Goal: Task Accomplishment & Management: Complete application form

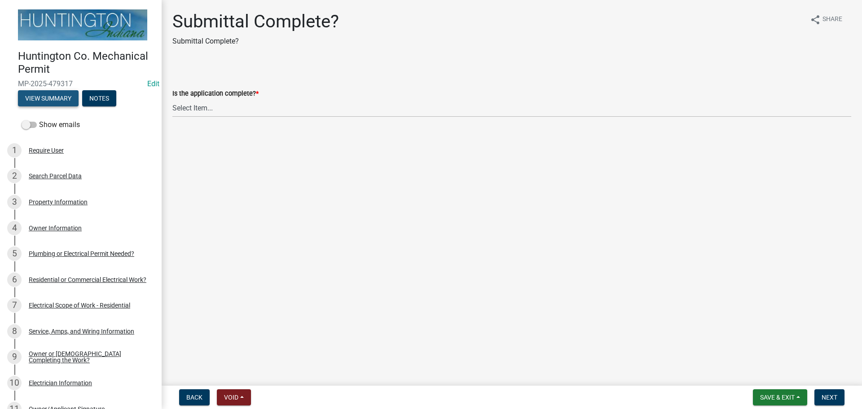
click at [56, 91] on button "View Summary" at bounding box center [48, 98] width 61 height 16
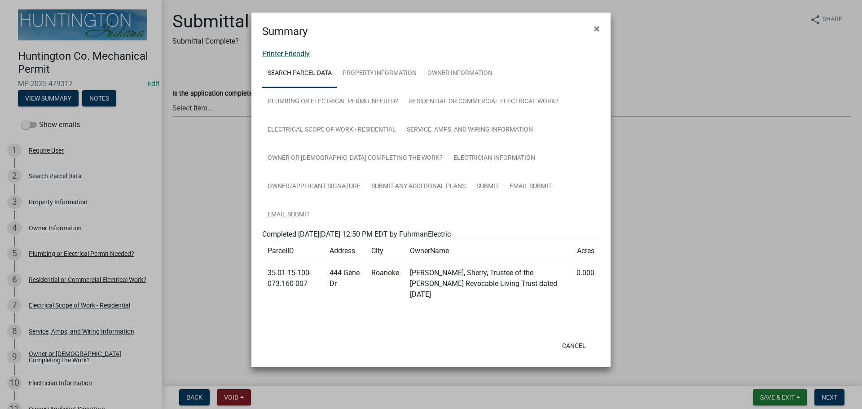
click at [286, 57] on link "Printer Friendly" at bounding box center [286, 53] width 48 height 9
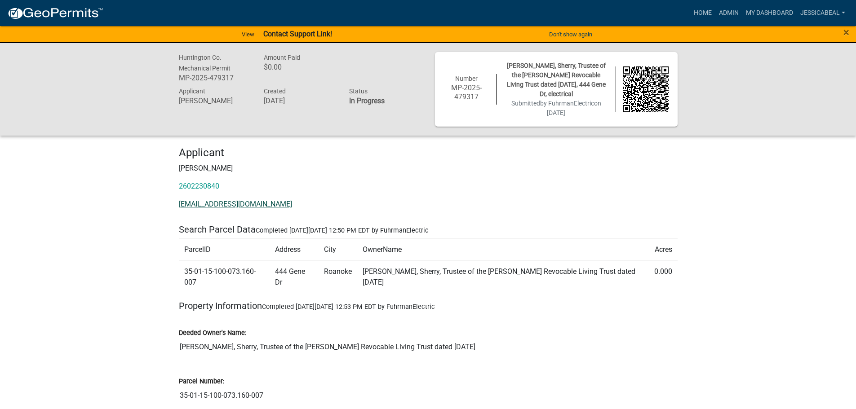
click at [218, 204] on link "[EMAIL_ADDRESS][DOMAIN_NAME]" at bounding box center [235, 204] width 113 height 9
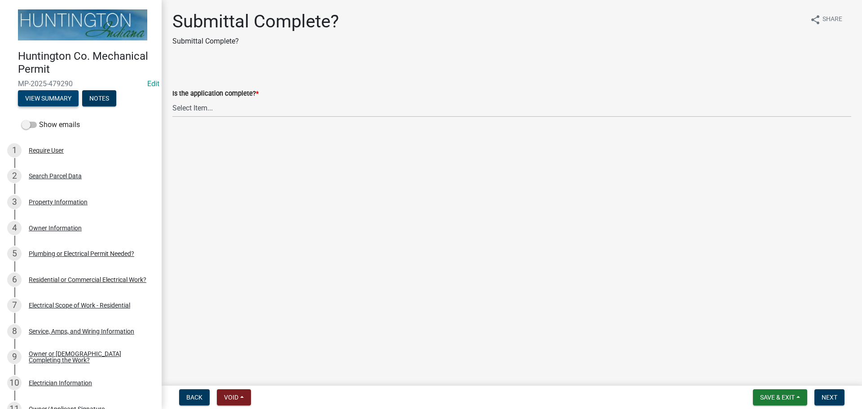
click at [50, 91] on button "View Summary" at bounding box center [48, 98] width 61 height 16
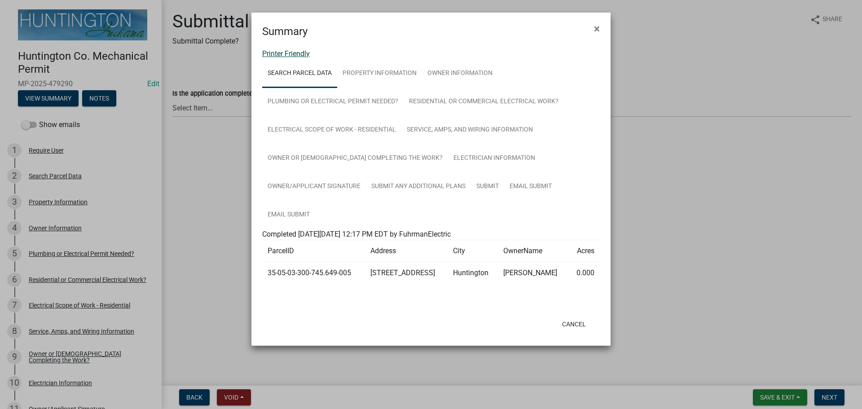
click at [286, 53] on link "Printer Friendly" at bounding box center [286, 53] width 48 height 9
drag, startPoint x: 600, startPoint y: 27, endPoint x: 587, endPoint y: 60, distance: 35.5
click at [600, 27] on button "×" at bounding box center [597, 28] width 20 height 25
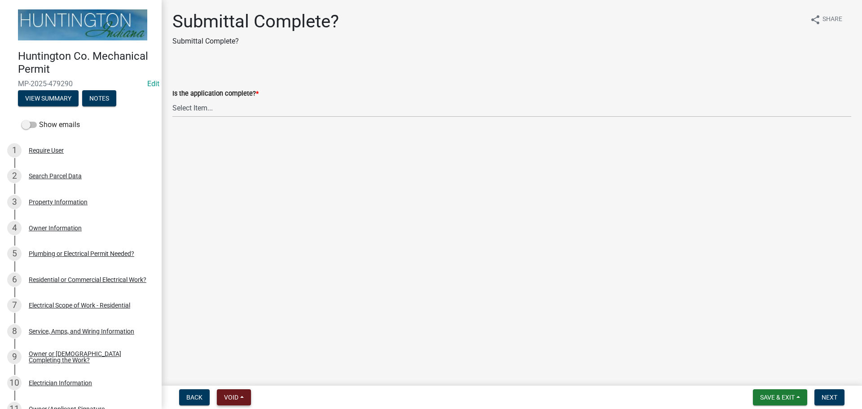
click at [240, 395] on button "Void" at bounding box center [234, 397] width 34 height 16
click at [238, 367] on button "Void" at bounding box center [253, 374] width 72 height 22
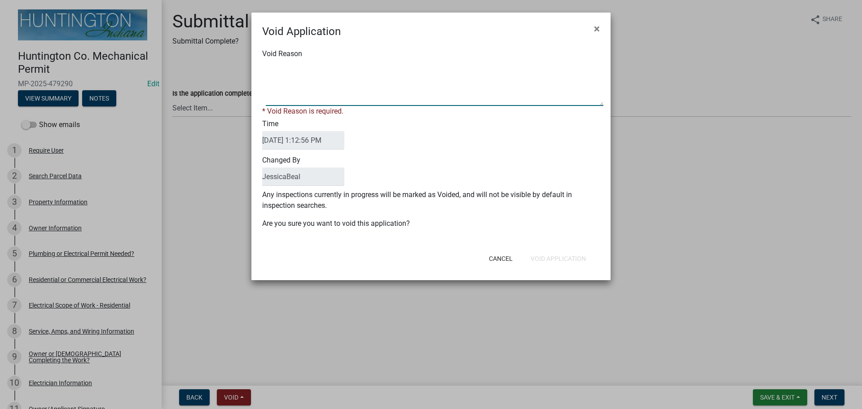
click at [300, 95] on textarea "Void Reason" at bounding box center [435, 83] width 338 height 45
type textarea "property is in the city."
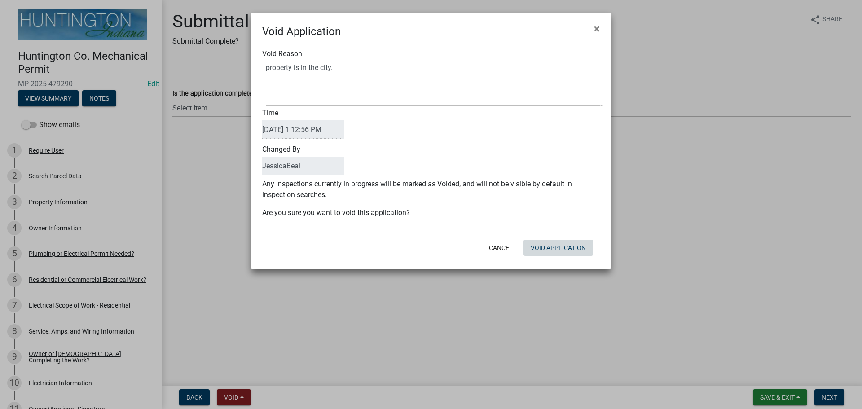
click at [542, 260] on form "Void Application × Void Reason Time 09/16/2025 1:12:56 PM Changed By JessicaBea…" at bounding box center [431, 137] width 359 height 249
click at [543, 248] on button "Void Application" at bounding box center [559, 248] width 70 height 16
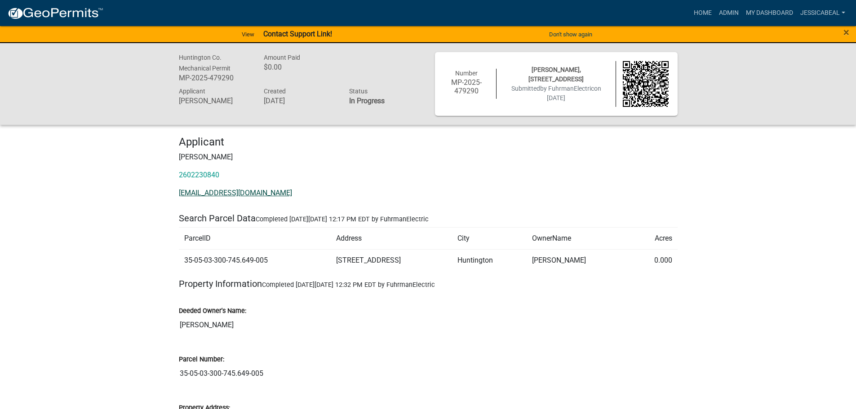
click at [221, 189] on link "FuhrmanElectric@gmail.com" at bounding box center [235, 193] width 113 height 9
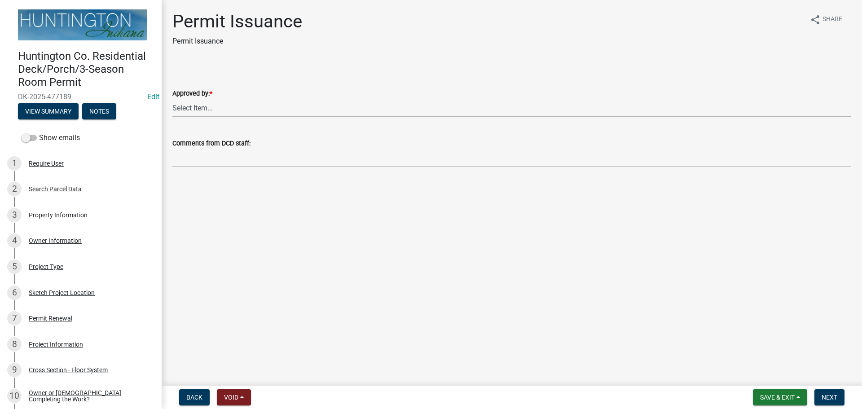
drag, startPoint x: 200, startPoint y: 115, endPoint x: 196, endPoint y: 112, distance: 4.6
click at [200, 115] on select "Select Item... Kim Hostetler Greg Ricker Jessica Beal Laci Langston" at bounding box center [511, 108] width 679 height 18
click at [172, 99] on select "Select Item... Kim Hostetler Greg Ricker Jessica Beal Laci Langston" at bounding box center [511, 108] width 679 height 18
select select "c72fb78f-797e-43ed-8312-4b61466b6d37"
click at [832, 397] on span "Next" at bounding box center [830, 397] width 16 height 7
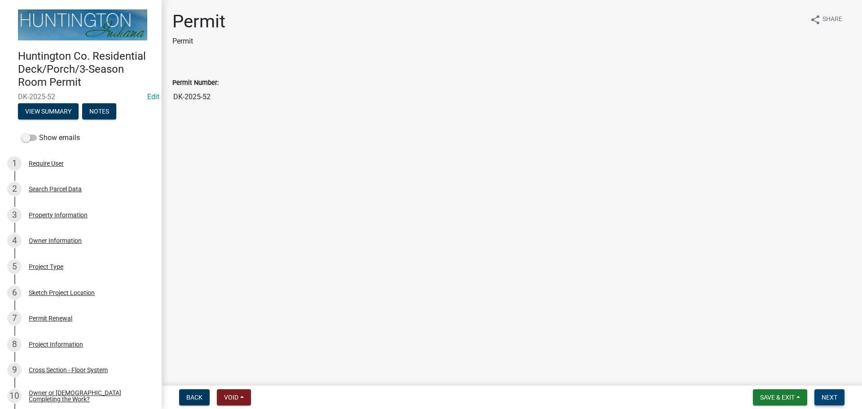
click at [830, 391] on button "Next" at bounding box center [830, 397] width 30 height 16
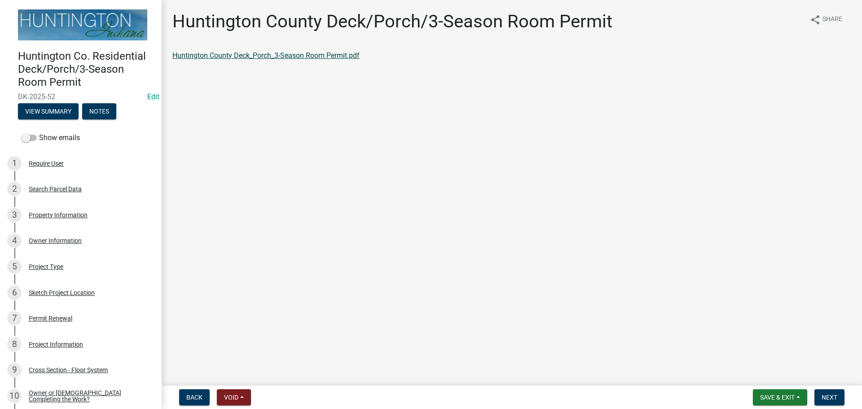
click at [247, 57] on link "Huntington County Deck_Porch_3-Season Room Permit.pdf" at bounding box center [265, 55] width 187 height 9
click at [824, 397] on span "Next" at bounding box center [830, 397] width 16 height 7
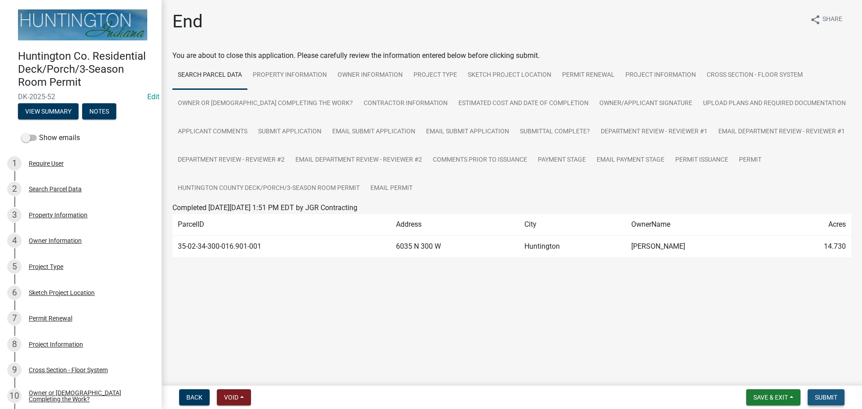
click at [836, 392] on button "Submit" at bounding box center [826, 397] width 37 height 16
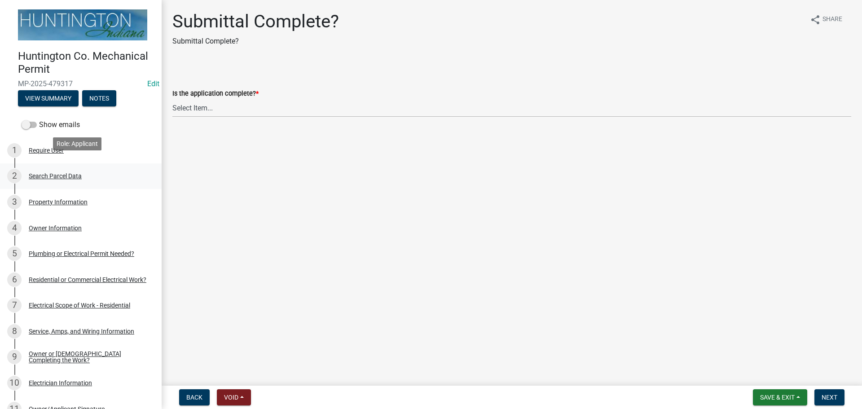
scroll to position [198, 0]
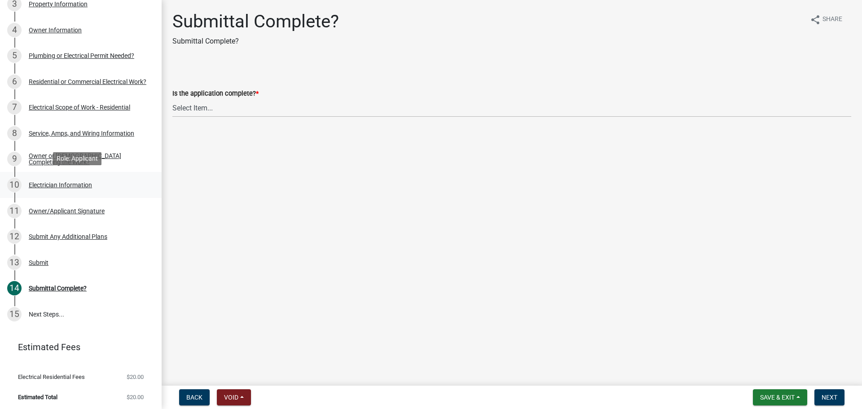
click at [51, 175] on link "10 Electrician Information" at bounding box center [81, 185] width 162 height 26
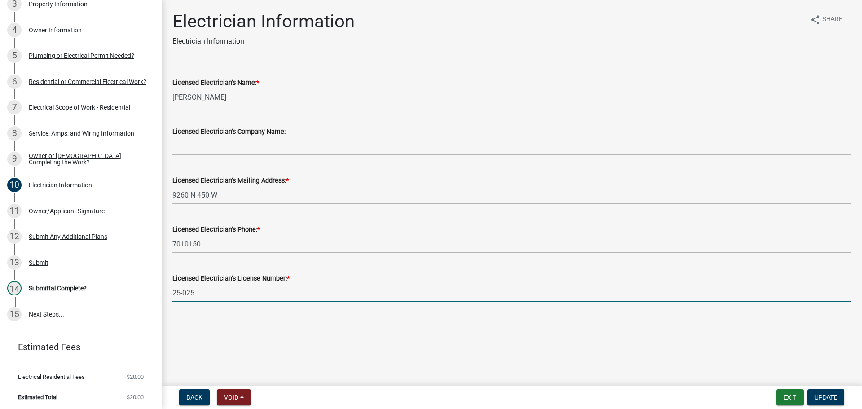
drag, startPoint x: 200, startPoint y: 290, endPoint x: 168, endPoint y: 293, distance: 33.0
click at [168, 293] on div "Licensed Electrician's License Number: * 25-025" at bounding box center [512, 282] width 693 height 42
click at [65, 291] on div "14 Submittal Complete?" at bounding box center [77, 288] width 140 height 14
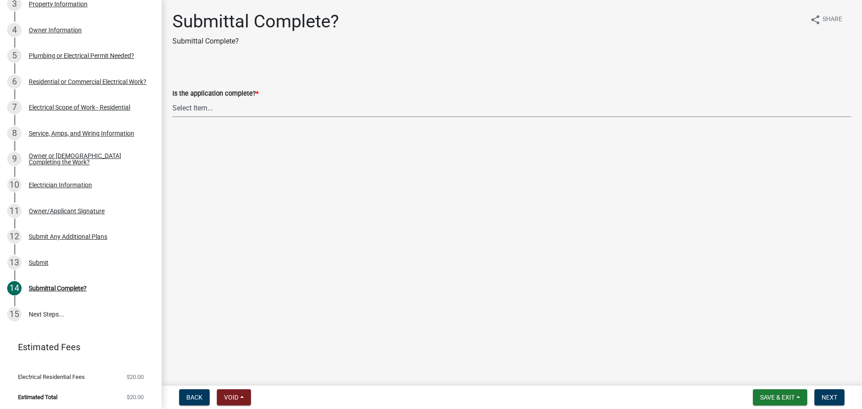
drag, startPoint x: 191, startPoint y: 106, endPoint x: 192, endPoint y: 113, distance: 6.4
click at [191, 106] on select "Select Item... Yes No" at bounding box center [511, 108] width 679 height 18
click at [172, 99] on select "Select Item... Yes No" at bounding box center [511, 108] width 679 height 18
select select "1782a9c7-7323-4da6-ac5b-f89a69a3d723"
click at [835, 400] on span "Next" at bounding box center [830, 397] width 16 height 7
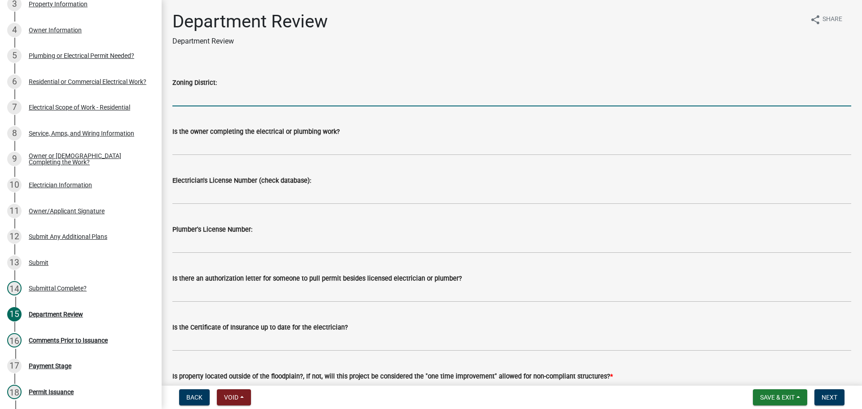
click at [204, 92] on input "Zoning District:" at bounding box center [511, 97] width 679 height 18
type input "R-4"
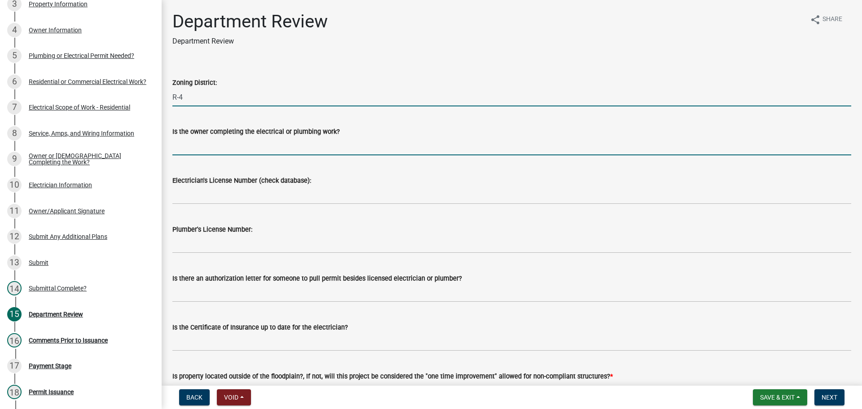
click at [216, 146] on input "Is the owner completing the electrical or plumbing work?" at bounding box center [511, 146] width 679 height 18
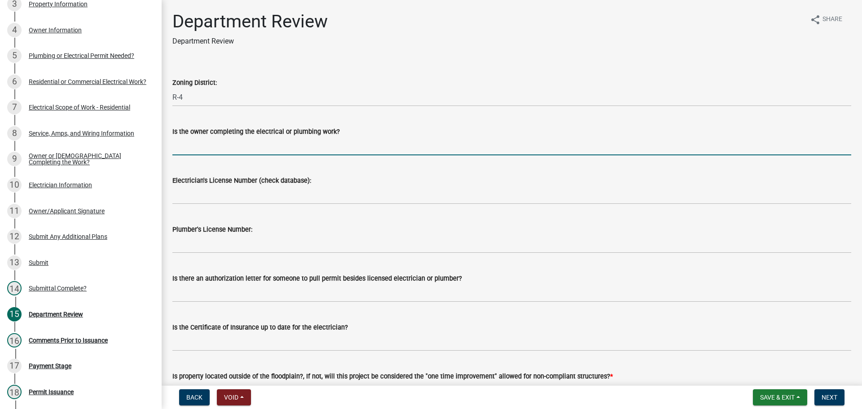
type input "no"
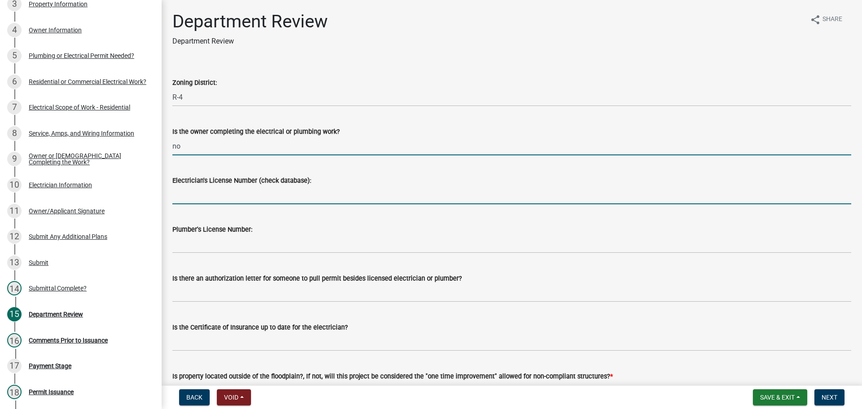
click at [216, 200] on input "Electrician's License Number (check database):" at bounding box center [511, 195] width 679 height 18
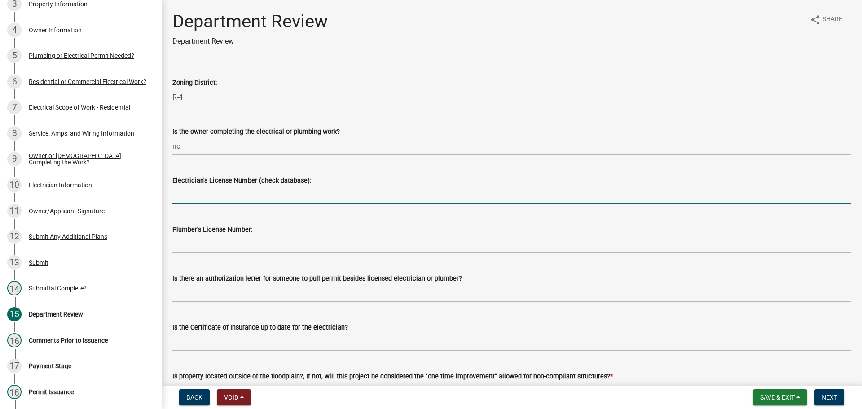
paste input "25-025"
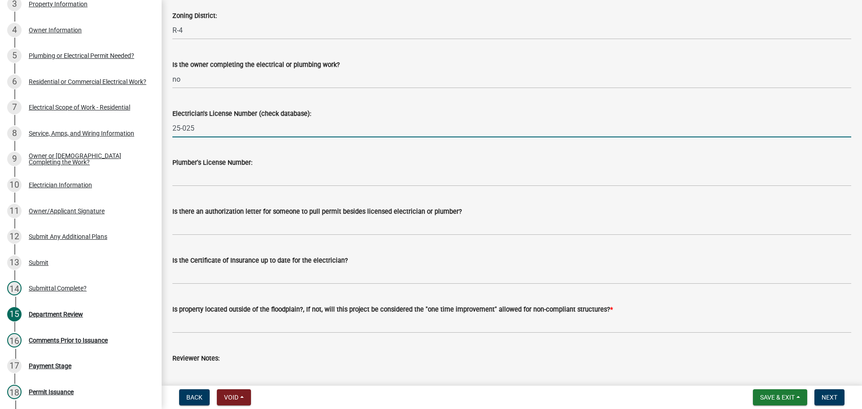
scroll to position [195, 0]
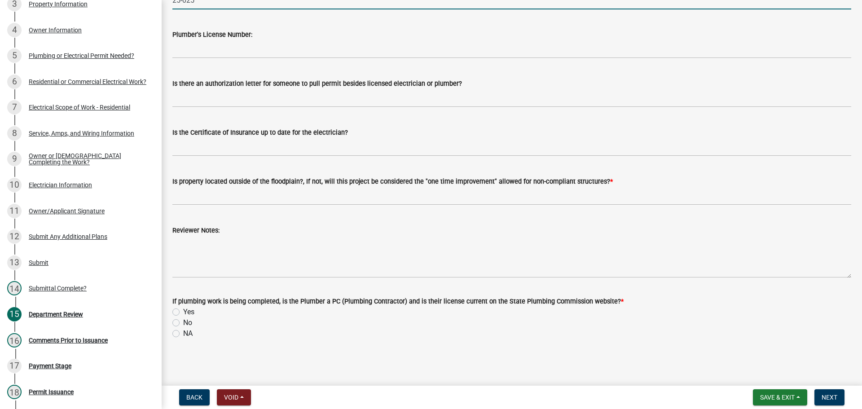
type input "25-025"
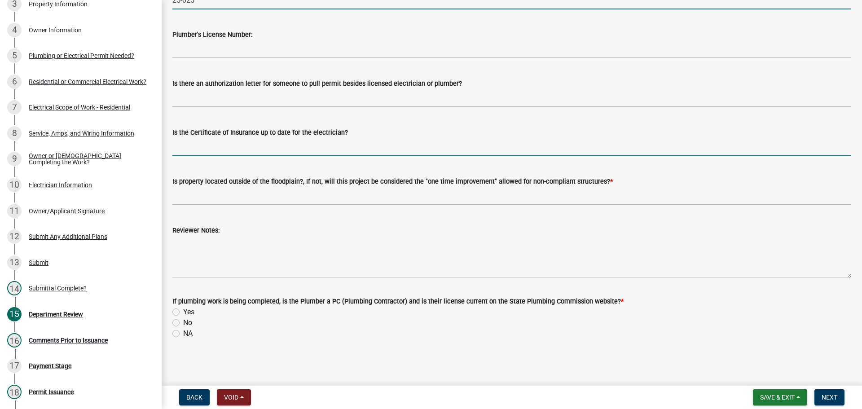
drag, startPoint x: 225, startPoint y: 147, endPoint x: 234, endPoint y: 155, distance: 12.8
click at [225, 147] on input "Is the Certificate of Insurance up to date for the electrician?" at bounding box center [511, 147] width 679 height 18
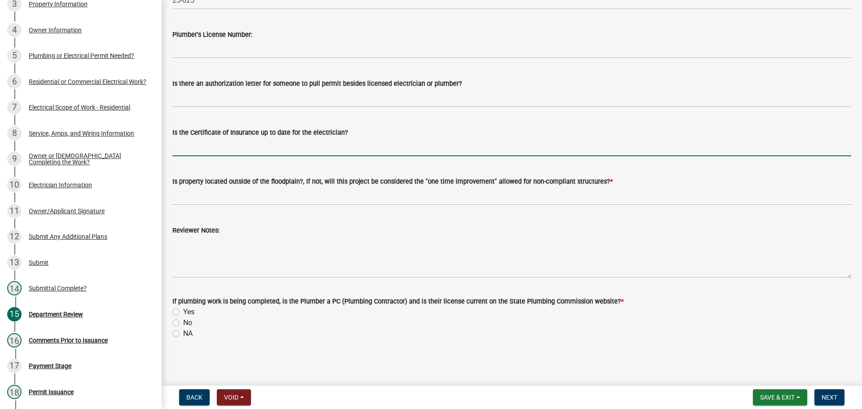
type input "yes"
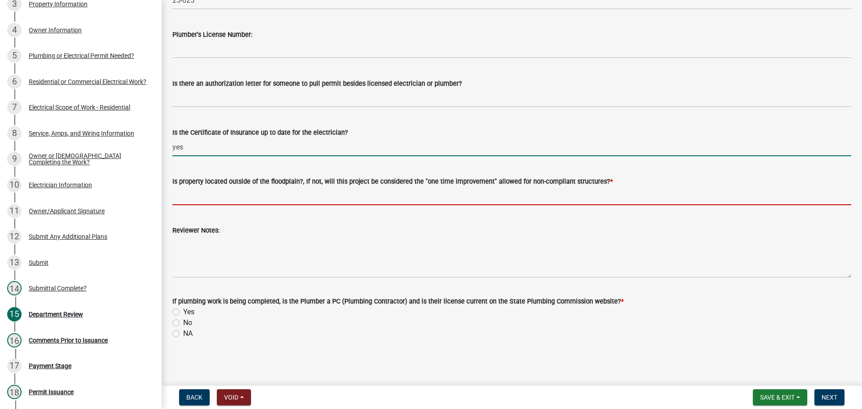
click at [233, 193] on input "Is property located outside of the floodplain?, If not, will this project be co…" at bounding box center [511, 196] width 679 height 18
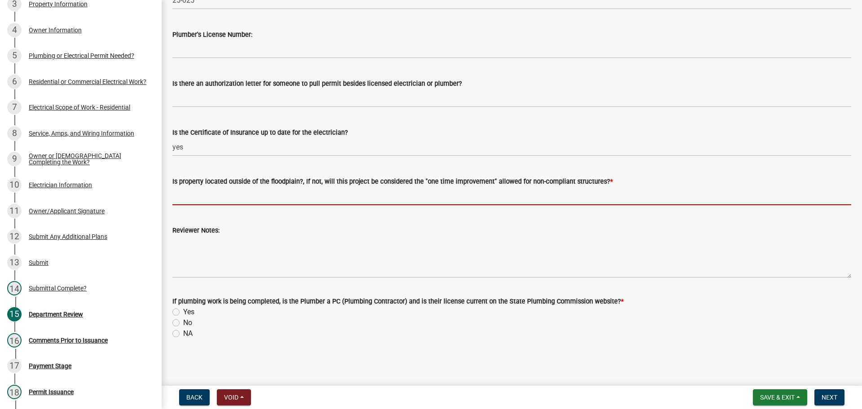
type input "yes"
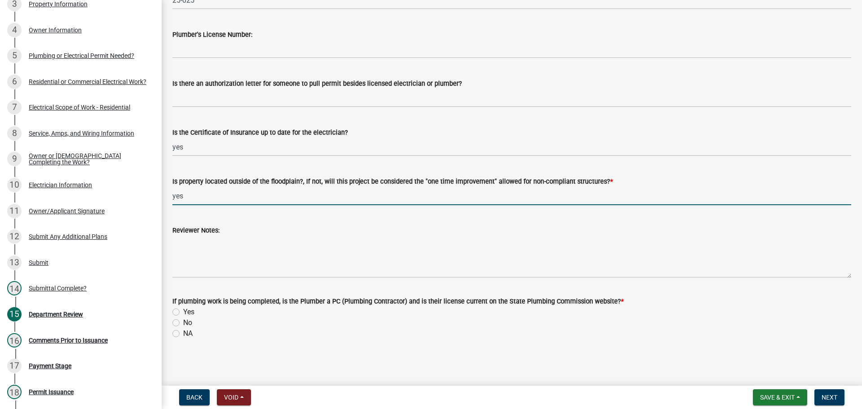
click at [183, 336] on label "NA" at bounding box center [187, 333] width 9 height 11
click at [183, 334] on input "NA" at bounding box center [186, 331] width 6 height 6
radio input "true"
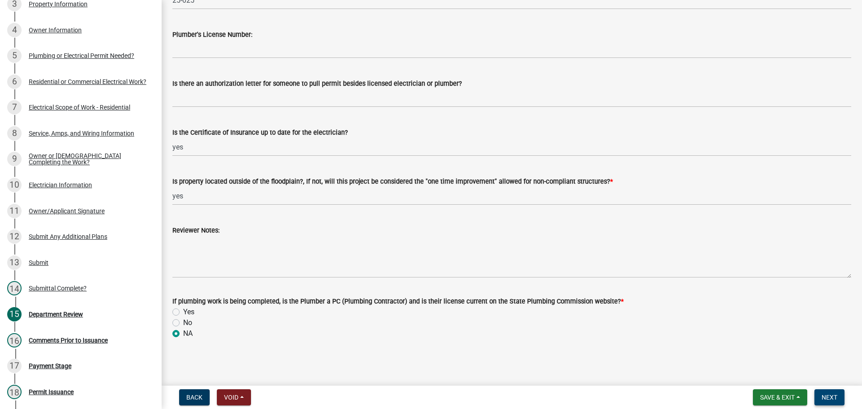
click at [832, 401] on span "Next" at bounding box center [830, 397] width 16 height 7
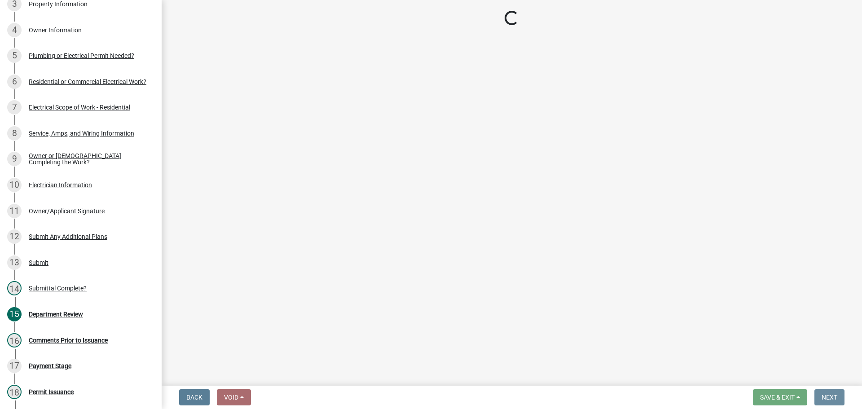
scroll to position [0, 0]
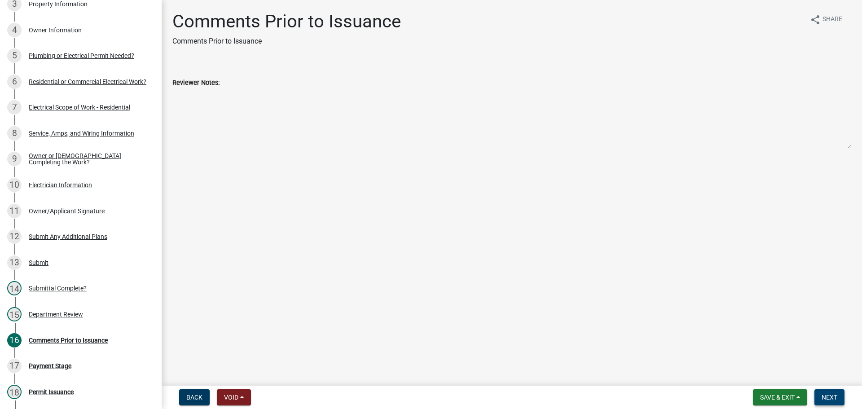
click at [832, 401] on span "Next" at bounding box center [830, 397] width 16 height 7
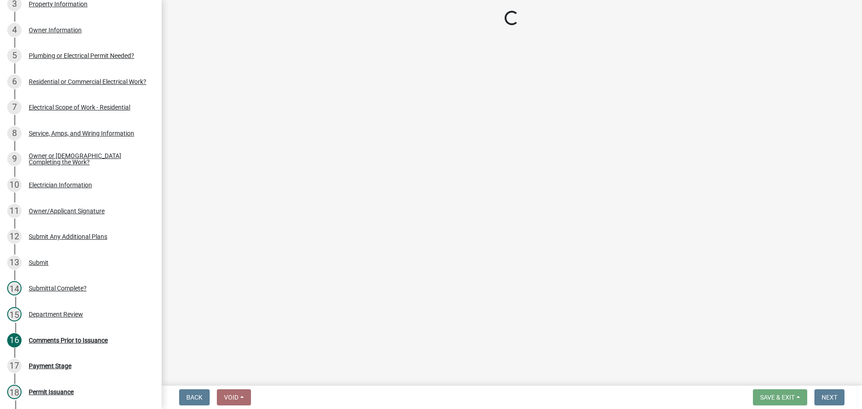
select select "3: 3"
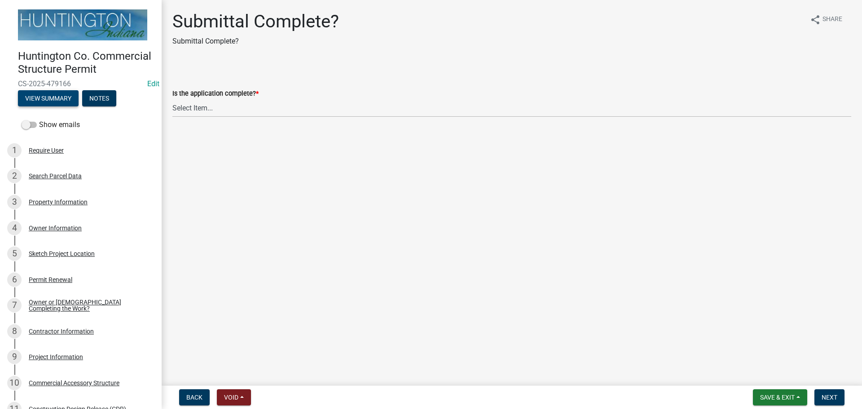
click at [60, 106] on button "View Summary" at bounding box center [48, 98] width 61 height 16
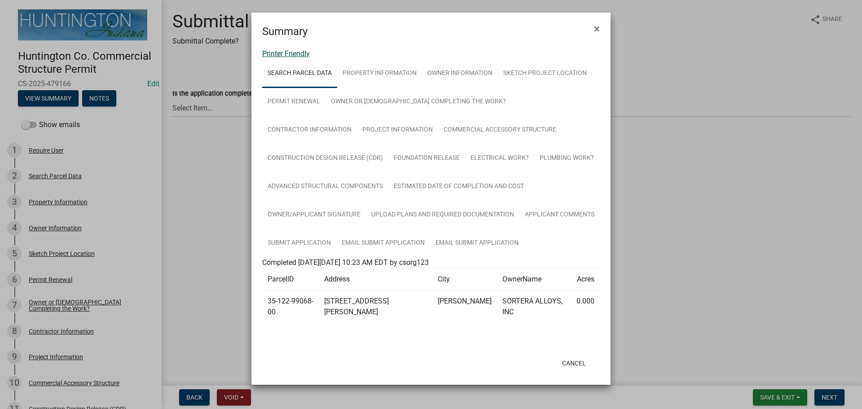
click at [292, 51] on link "Printer Friendly" at bounding box center [286, 53] width 48 height 9
click at [594, 30] on button "×" at bounding box center [597, 28] width 20 height 25
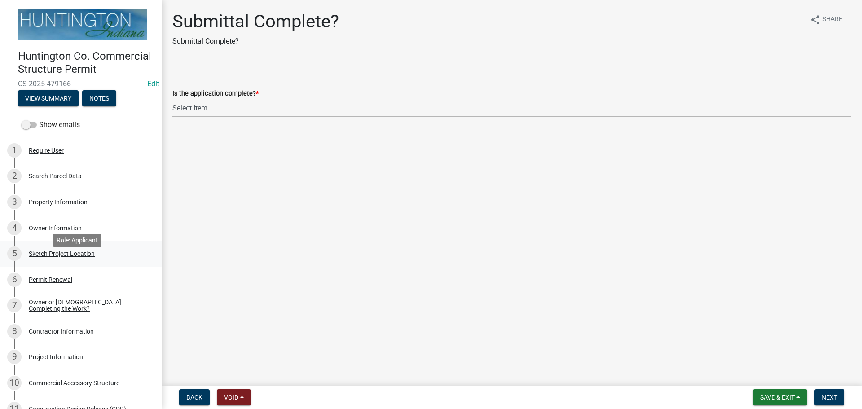
click at [43, 257] on div "Sketch Project Location" at bounding box center [62, 254] width 66 height 6
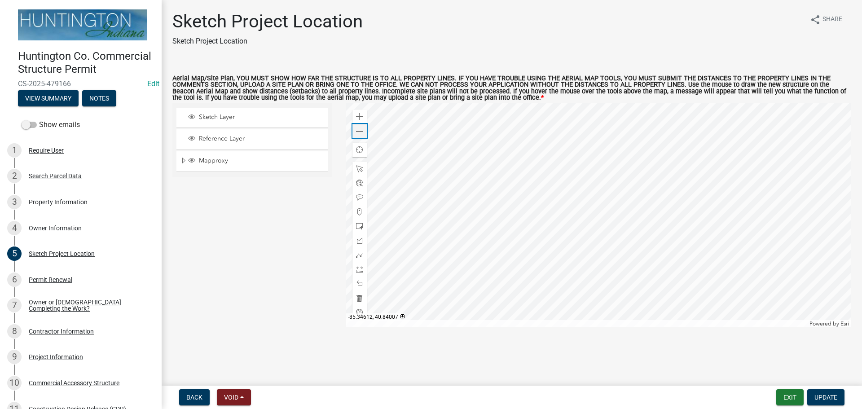
click at [361, 138] on div "Zoom out" at bounding box center [360, 131] width 14 height 14
click at [357, 269] on span at bounding box center [359, 269] width 7 height 7
click at [613, 211] on div at bounding box center [599, 215] width 506 height 225
click at [477, 194] on div at bounding box center [599, 215] width 506 height 225
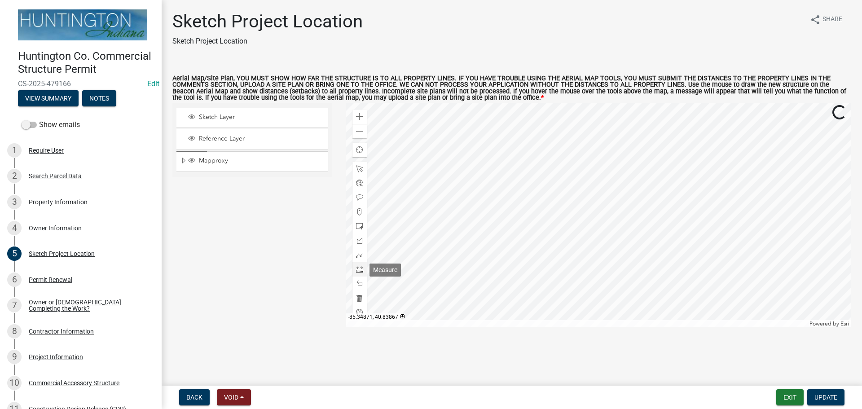
click at [360, 265] on div at bounding box center [360, 269] width 14 height 14
click at [512, 263] on div at bounding box center [599, 215] width 506 height 225
click at [556, 184] on div at bounding box center [599, 215] width 506 height 225
click at [551, 172] on div at bounding box center [599, 215] width 506 height 225
click at [551, 285] on div "Zoom in Zoom out Find my location Powered by [PERSON_NAME]" at bounding box center [599, 215] width 506 height 225
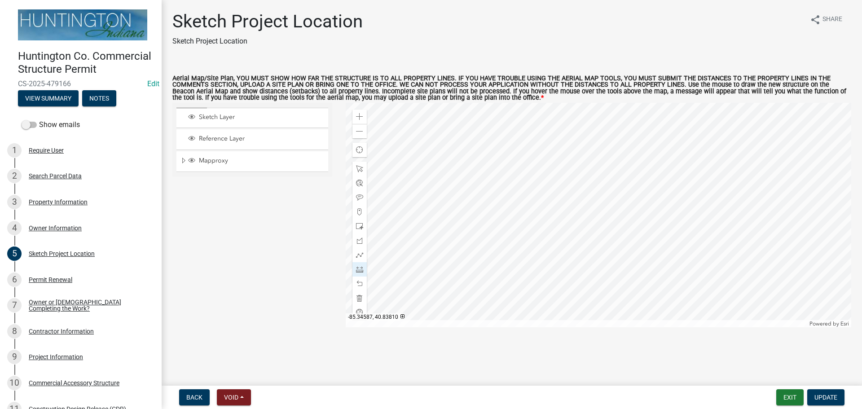
drag, startPoint x: 558, startPoint y: 323, endPoint x: 543, endPoint y: 239, distance: 84.9
click at [543, 239] on div at bounding box center [599, 215] width 506 height 225
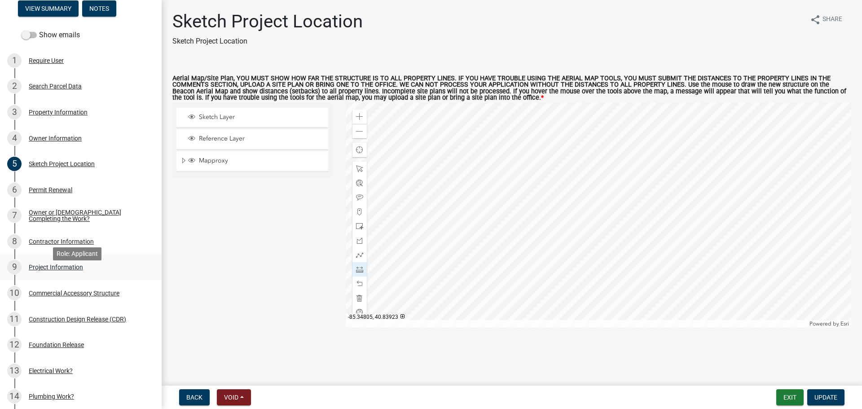
click at [56, 270] on div "Project Information" at bounding box center [56, 267] width 54 height 6
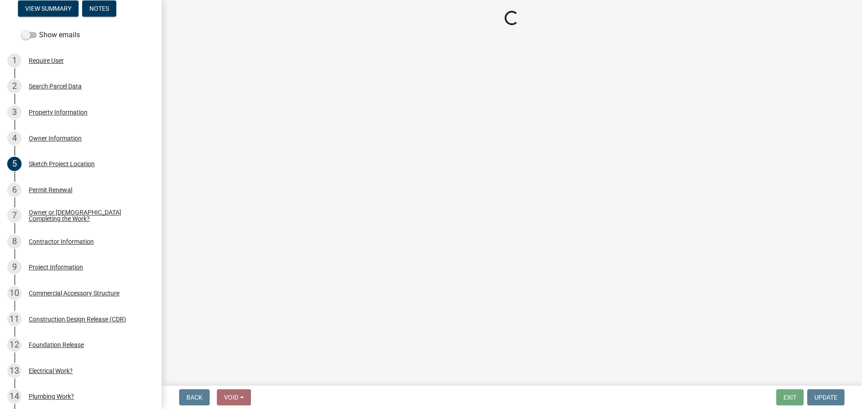
select select "90f8dee5-cdc7-49ef-97f1-6e2ebe7f31d4"
select select "2817d3a3-d629-48c9-96d6-3b67e9964fa7"
select select "f1f7dfe8-c2c7-4ad3-b004-570cfea87f6a"
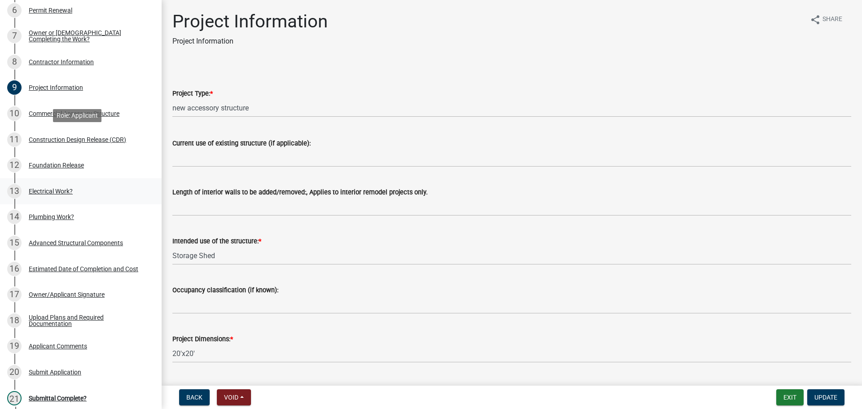
scroll to position [404, 0]
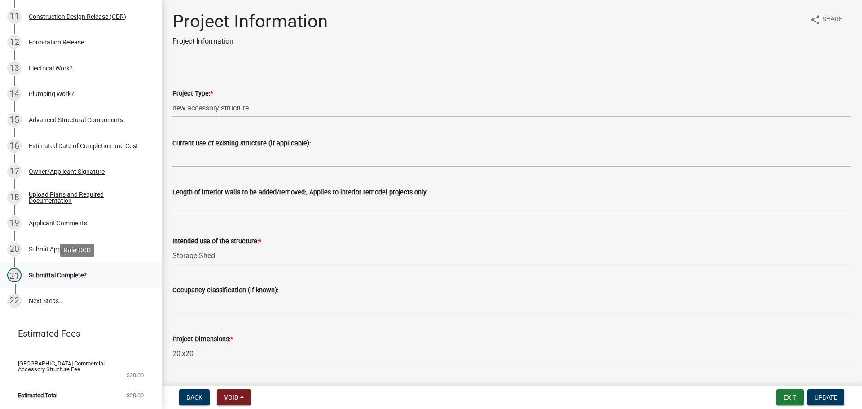
click at [57, 279] on div "21 Submittal Complete?" at bounding box center [77, 275] width 140 height 14
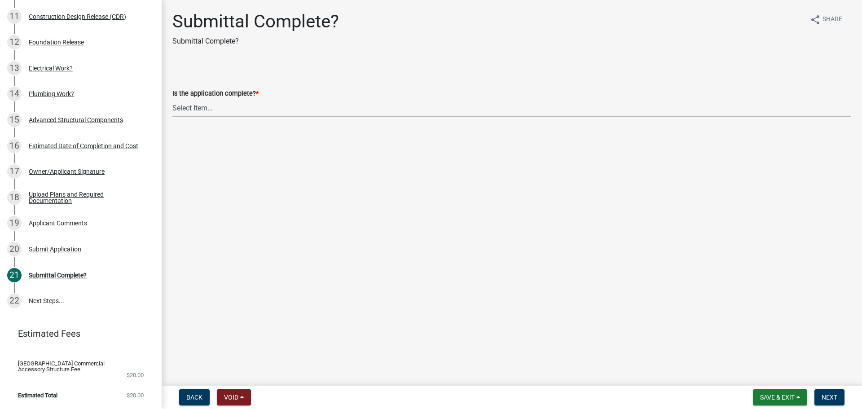
click at [181, 114] on select "Select Item... Yes No" at bounding box center [511, 108] width 679 height 18
click at [172, 99] on select "Select Item... Yes No" at bounding box center [511, 108] width 679 height 18
select select "2feb6944-509b-4e27-b94c-c3bc91a98a9b"
click at [823, 398] on span "Next" at bounding box center [830, 397] width 16 height 7
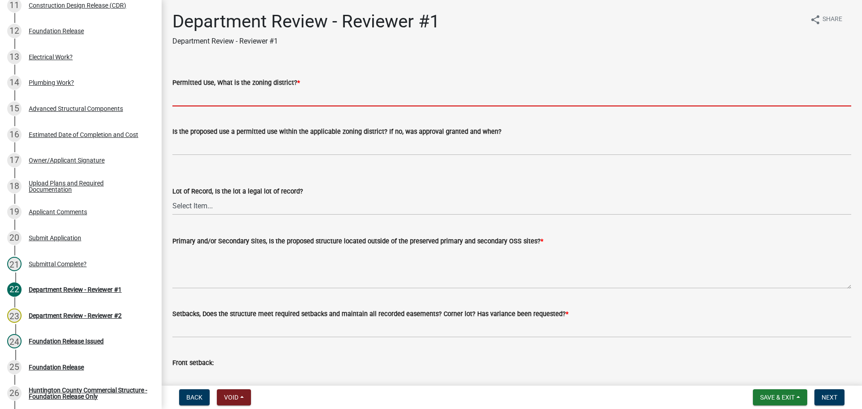
click at [301, 93] on input "Permitted Use, What is the zoning district? *" at bounding box center [511, 97] width 679 height 18
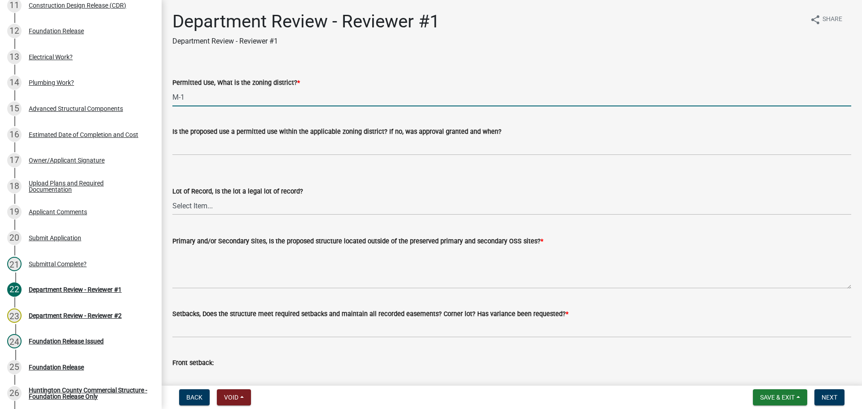
type input "M-1"
click at [204, 158] on wm-data-entity-input "Is the proposed use a permitted use within the applicable zoning district? If n…" at bounding box center [511, 138] width 679 height 49
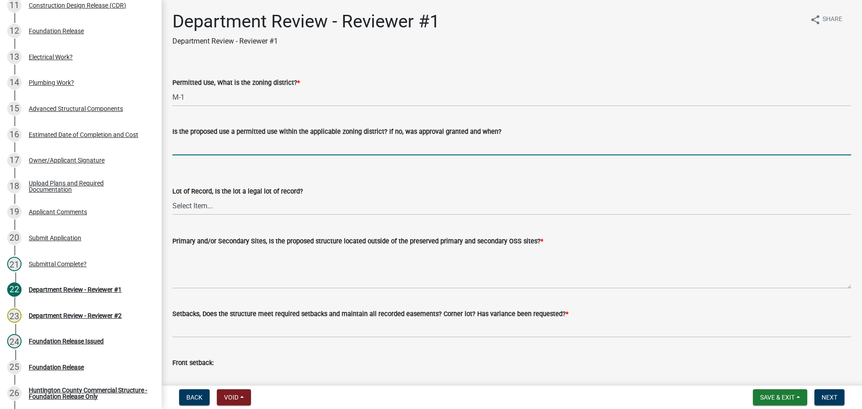
click at [202, 137] on input "Is the proposed use a permitted use within the applicable zoning district? If n…" at bounding box center [511, 146] width 679 height 18
type input "yes"
click at [201, 212] on select "Select Item... Yes No" at bounding box center [511, 206] width 679 height 18
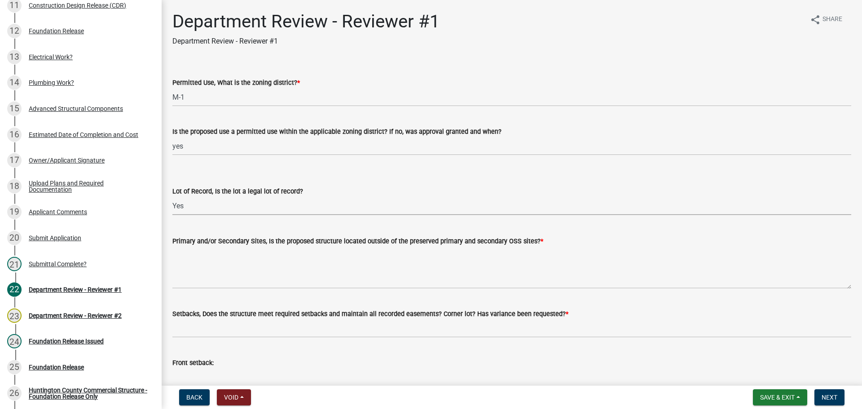
click at [172, 197] on select "Select Item... Yes No" at bounding box center [511, 206] width 679 height 18
select select "62d539d5-4e56-4496-a632-af4f4af98ed8"
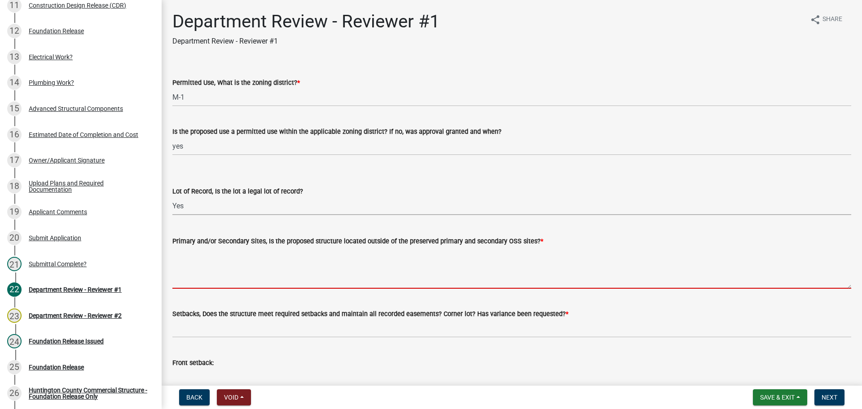
click at [190, 287] on textarea "Primary and/or Secondary Sites, Is the proposed structure located outside of th…" at bounding box center [511, 268] width 679 height 42
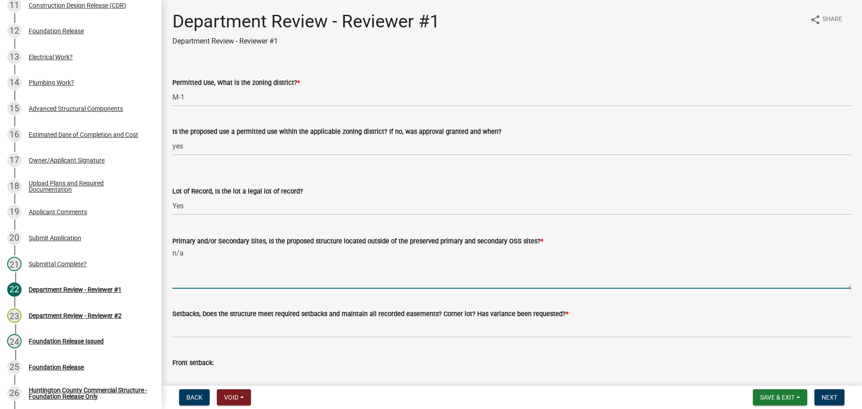
scroll to position [135, 0]
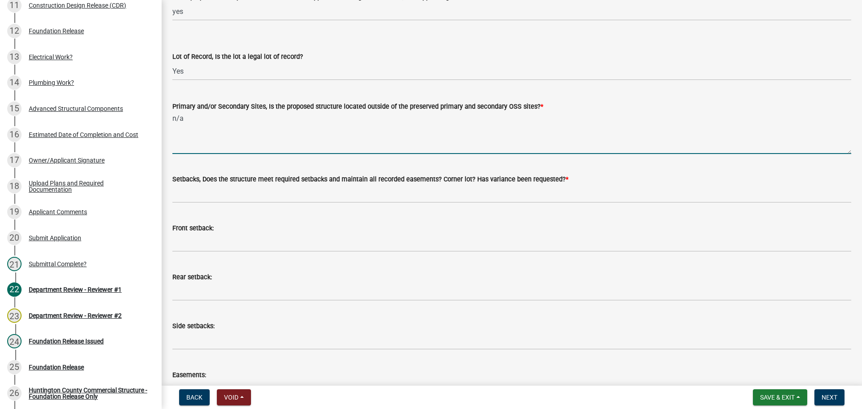
type textarea "n/a"
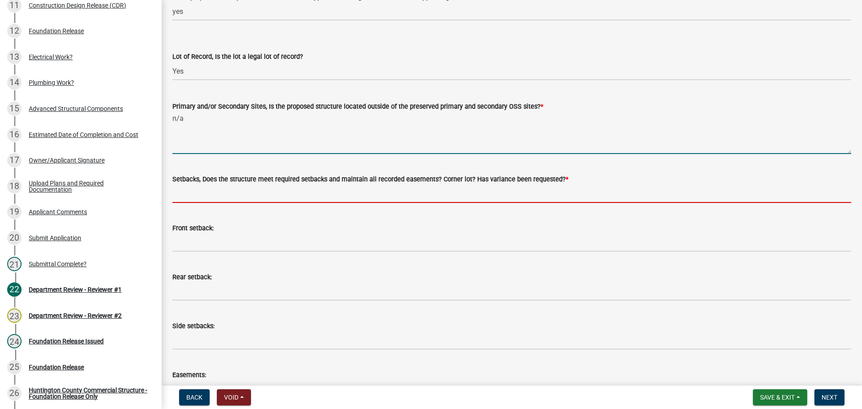
drag, startPoint x: 189, startPoint y: 189, endPoint x: 197, endPoint y: 193, distance: 9.0
click at [189, 189] on input "Setbacks, Does the structure meet required setbacks and maintain all recorded e…" at bounding box center [511, 194] width 679 height 18
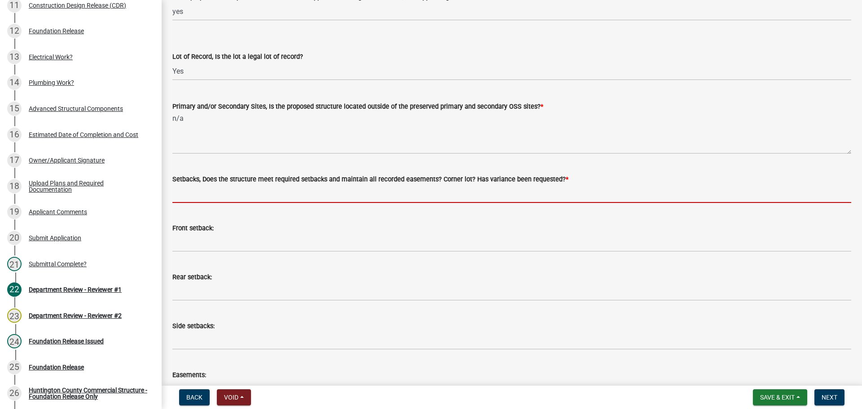
type input "yes"
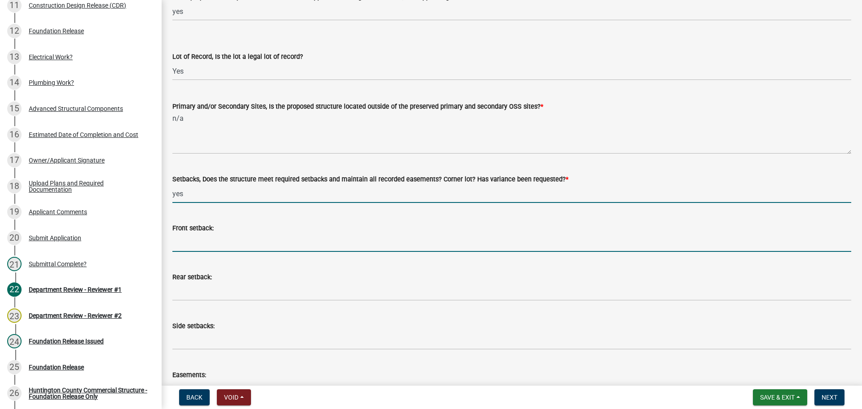
click at [191, 242] on input "Front setback:" at bounding box center [511, 243] width 679 height 18
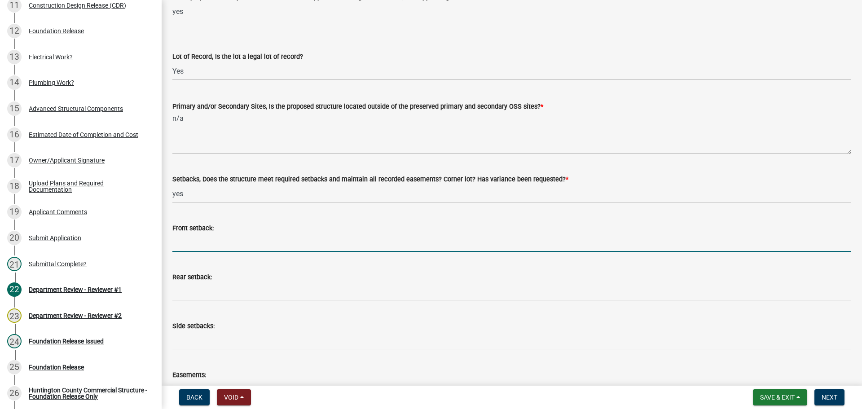
type input "n/a"
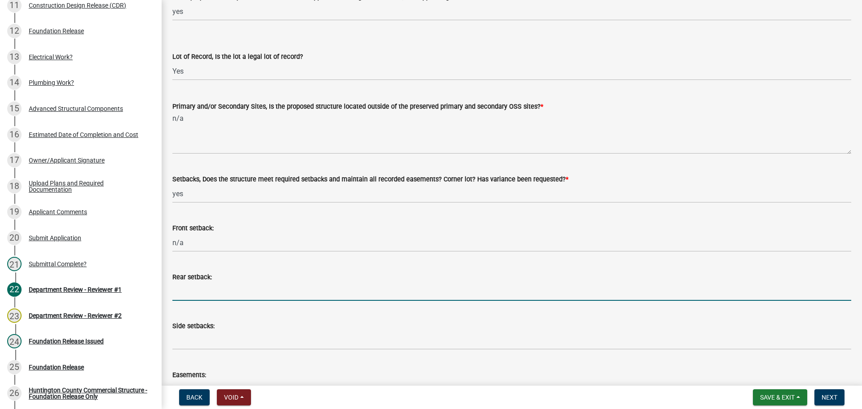
click at [221, 292] on input "Rear setback:" at bounding box center [511, 292] width 679 height 18
type input "n/a"
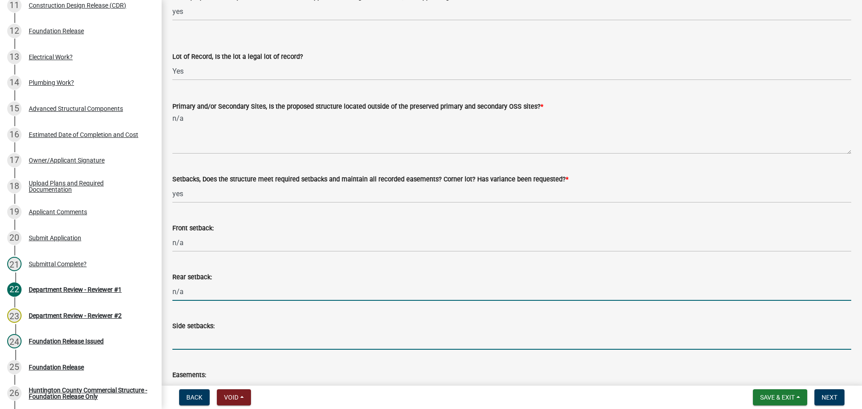
click at [211, 337] on input "Side setbacks:" at bounding box center [511, 340] width 679 height 18
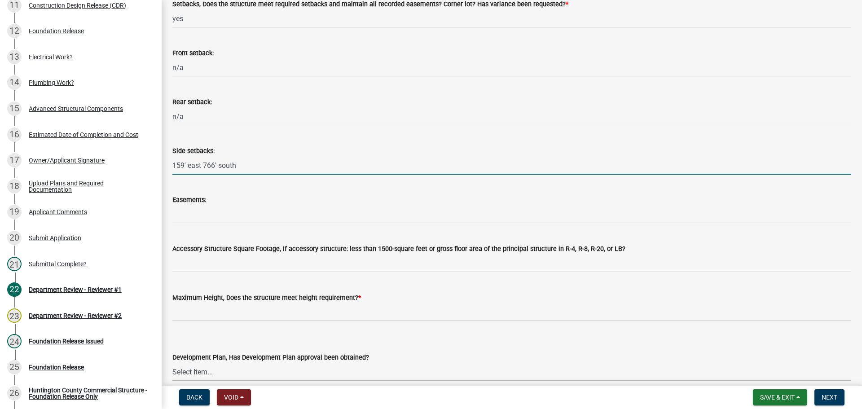
scroll to position [314, 0]
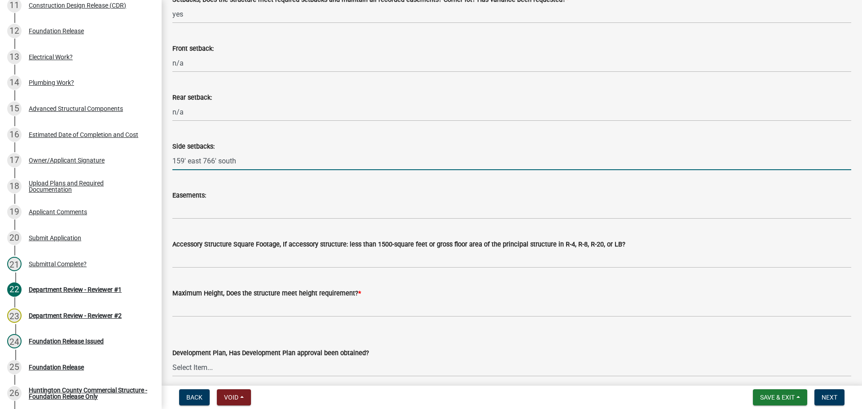
type input "159' east 766' south"
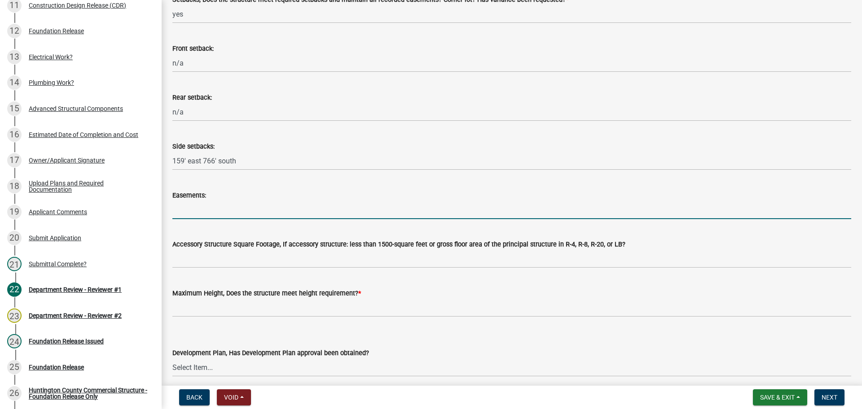
click at [191, 207] on input "Easements:" at bounding box center [511, 210] width 679 height 18
type input "n/a"
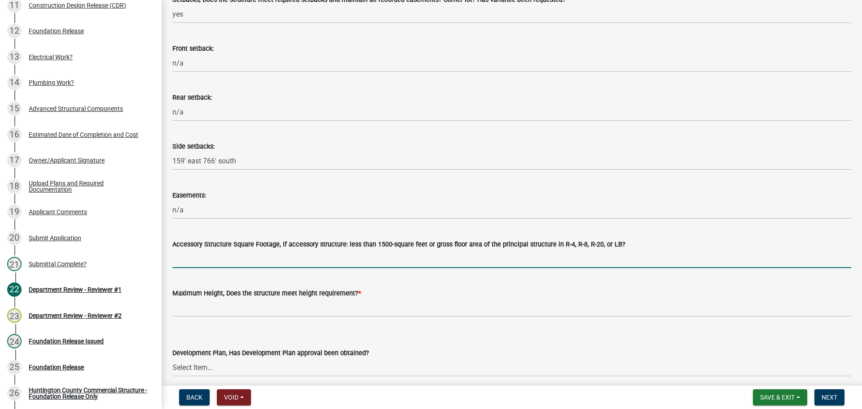
click at [225, 256] on input "Accessory Structure Square Footage, If accessory structure: less than 1500-squa…" at bounding box center [511, 259] width 679 height 18
type input "n/a"
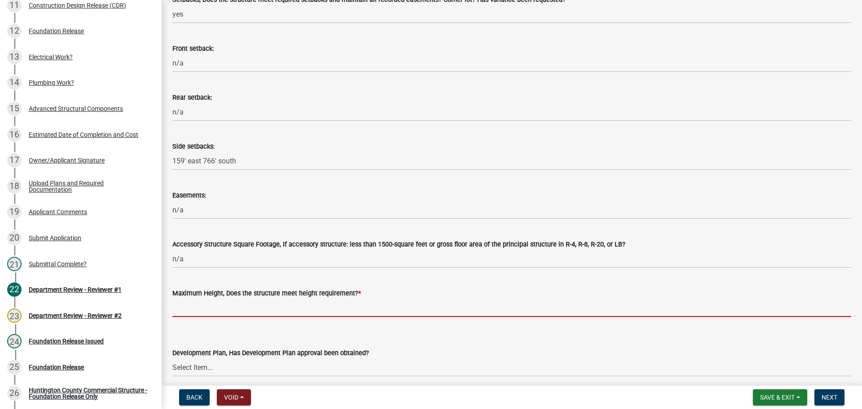
click at [230, 314] on input "Maximum Height, Does the structure meet height requirement? *" at bounding box center [511, 308] width 679 height 18
type input "yes"
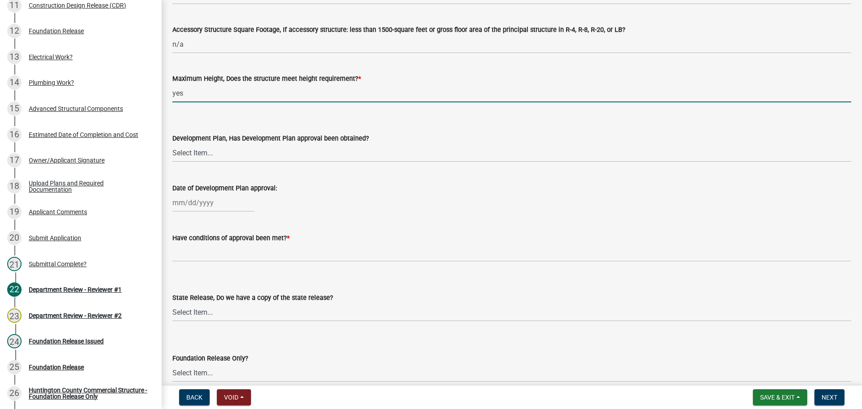
scroll to position [539, 0]
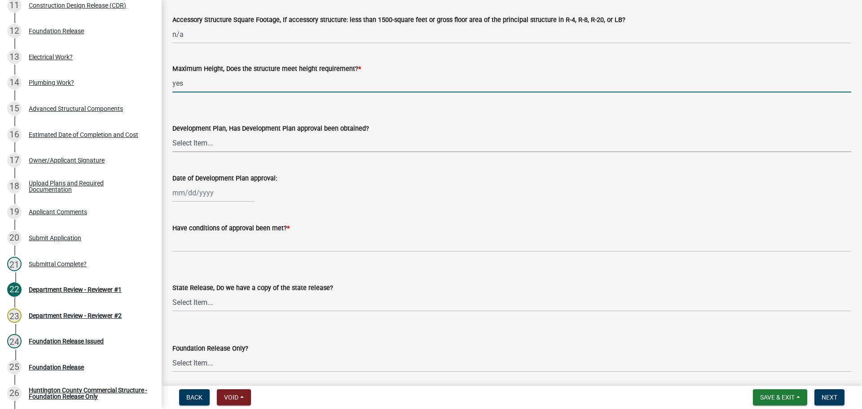
click at [198, 140] on select "Select Item... Yes No N/A" at bounding box center [511, 143] width 679 height 18
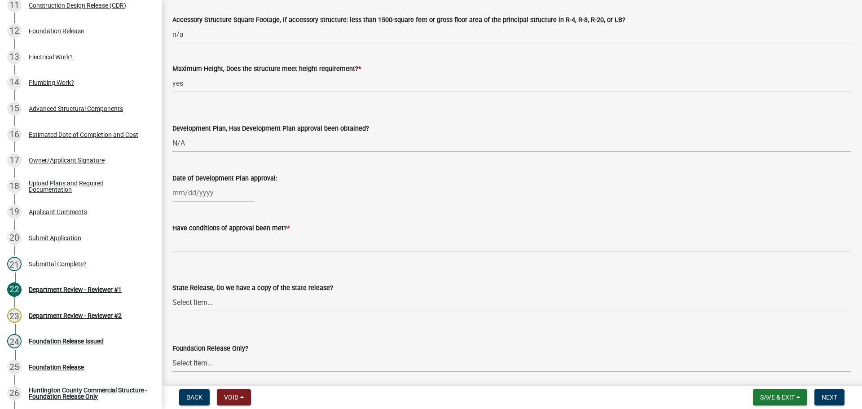
click at [172, 134] on select "Select Item... Yes No N/A" at bounding box center [511, 143] width 679 height 18
select select "008fada3-7a9a-432d-8627-1781f42902db"
click at [210, 253] on wm-data-entity-input "Have conditions of approval been met? *" at bounding box center [511, 234] width 679 height 49
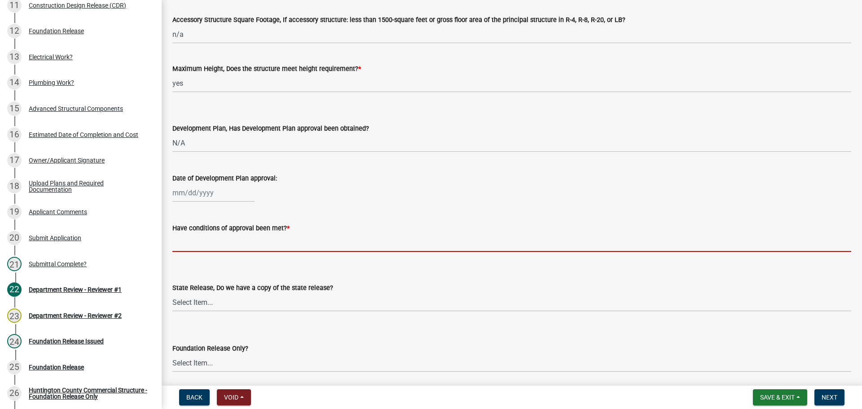
click at [210, 245] on input "Have conditions of approval been met? *" at bounding box center [511, 243] width 679 height 18
type input "n/a"
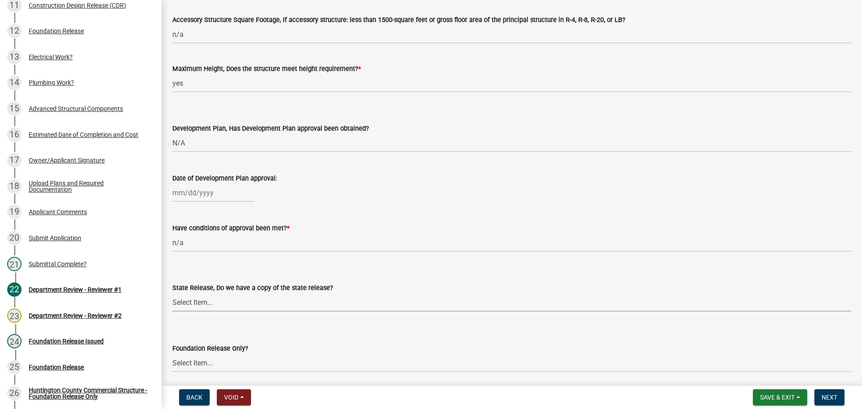
click at [204, 310] on select "Select Item... Yes No N/A" at bounding box center [511, 302] width 679 height 18
click at [172, 293] on select "Select Item... Yes No N/A" at bounding box center [511, 302] width 679 height 18
select select "a2443c72-d384-41bb-844d-a062617dcbeb"
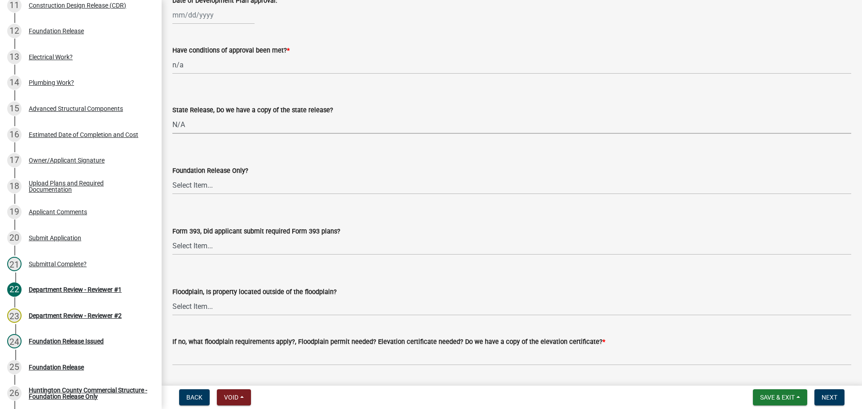
scroll to position [764, 0]
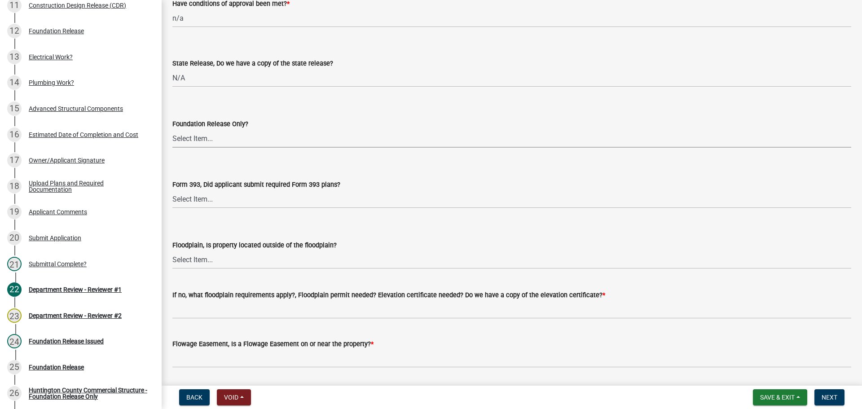
click at [184, 139] on select "Select Item... Yes No" at bounding box center [511, 138] width 679 height 18
click at [172, 129] on select "Select Item... Yes No" at bounding box center [511, 138] width 679 height 18
select select "3229961f-a0ff-4867-9895-366ec7f9db99"
click at [182, 208] on wm-data-entity-input "Form 393, Did applicant submit required Form 393 plans? Select Item... Yes No N…" at bounding box center [511, 186] width 679 height 61
click at [182, 203] on select "Select Item... Yes No N/A" at bounding box center [511, 199] width 679 height 18
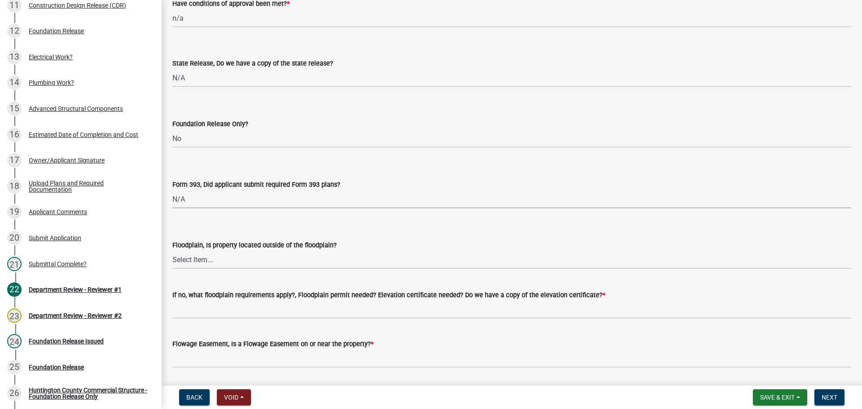
click at [172, 190] on select "Select Item... Yes No N/A" at bounding box center [511, 199] width 679 height 18
select select "a885abd9-fce2-493e-8b4b-06e128d2142a"
click at [189, 259] on select "Select Item... Yes No" at bounding box center [511, 260] width 679 height 18
click at [172, 251] on select "Select Item... Yes No" at bounding box center [511, 260] width 679 height 18
select select "a61c950b-30a0-43ff-b388-8cce9819a896"
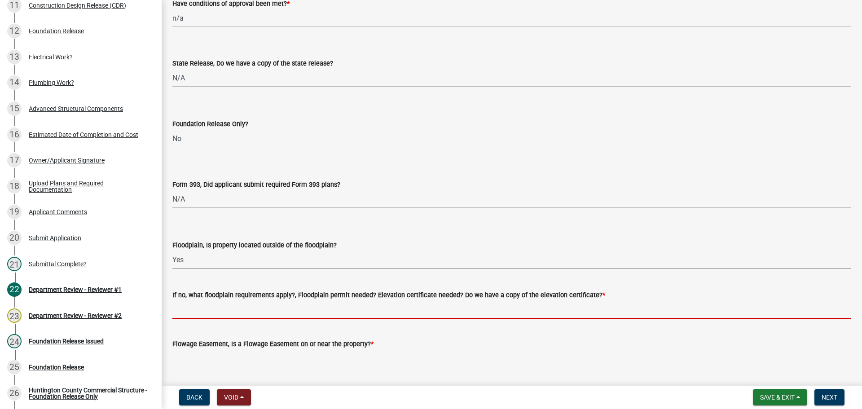
drag, startPoint x: 194, startPoint y: 307, endPoint x: 211, endPoint y: 318, distance: 20.6
click at [194, 307] on input "If no, what floodplain requirements apply?, Floodplain permit needed? Elevation…" at bounding box center [511, 309] width 679 height 18
type input "n/a"
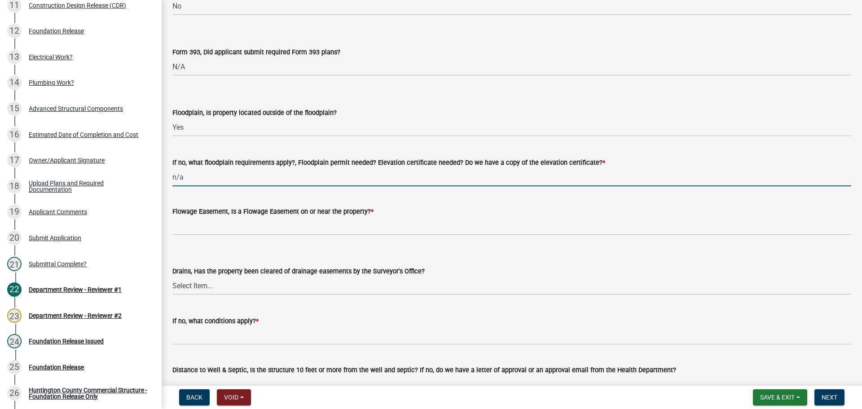
scroll to position [898, 0]
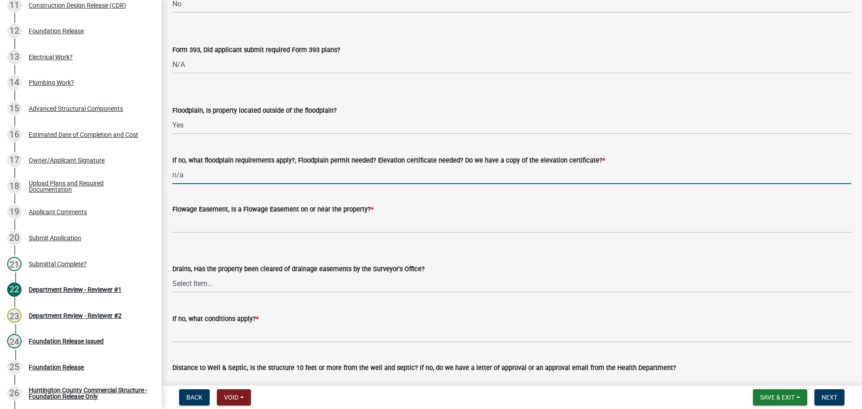
click at [207, 212] on label "Flowage Easement, Is a Flowage Easement on or near the property? *" at bounding box center [272, 210] width 201 height 6
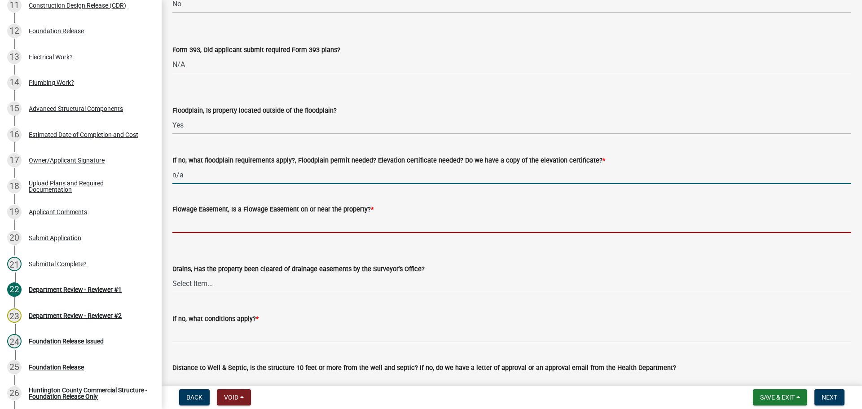
click at [207, 215] on input "Flowage Easement, Is a Flowage Easement on or near the property? *" at bounding box center [511, 224] width 679 height 18
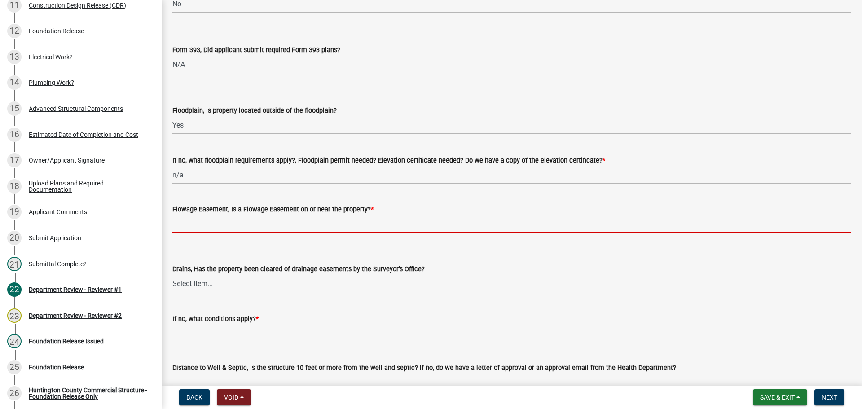
click at [208, 224] on input "Flowage Easement, Is a Flowage Easement on or near the property? *" at bounding box center [511, 224] width 679 height 18
type input "no"
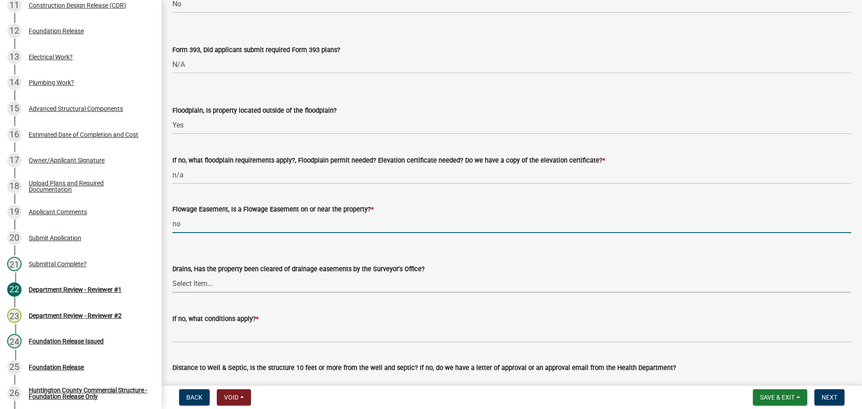
click at [208, 281] on select "Select Item... Yes No" at bounding box center [511, 283] width 679 height 18
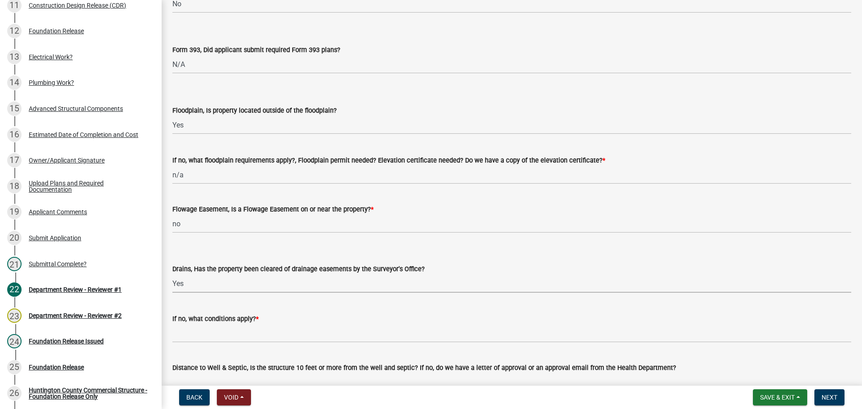
click at [172, 274] on select "Select Item... Yes No" at bounding box center [511, 283] width 679 height 18
select select "114f0817-bec2-4cfd-8aab-f772d2533a26"
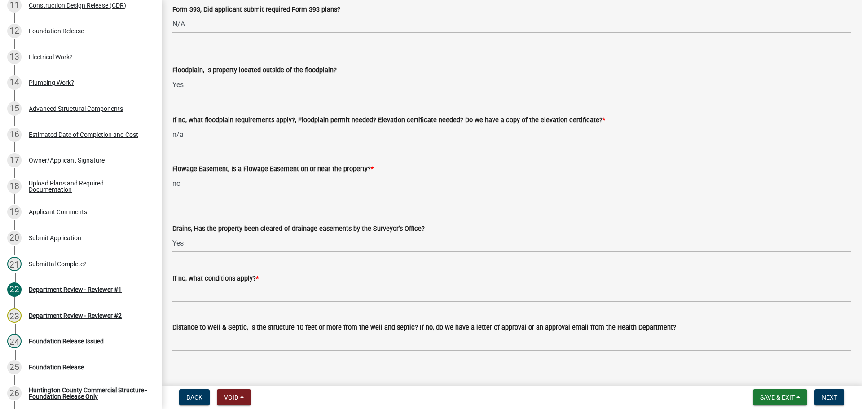
scroll to position [988, 0]
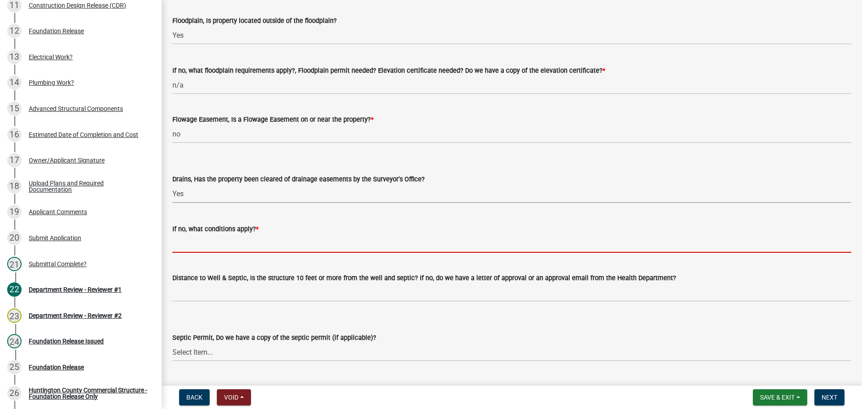
click at [195, 249] on input "If no, what conditions apply? *" at bounding box center [511, 243] width 679 height 18
type input "n/a"
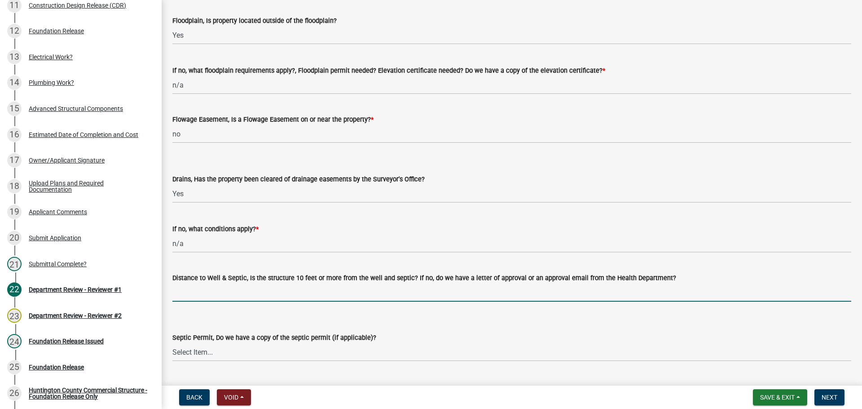
click at [215, 290] on input "Distance to Well & Septic, Is the structure 10 feet or more from the well and s…" at bounding box center [511, 292] width 679 height 18
type input "n/a town of Markle"
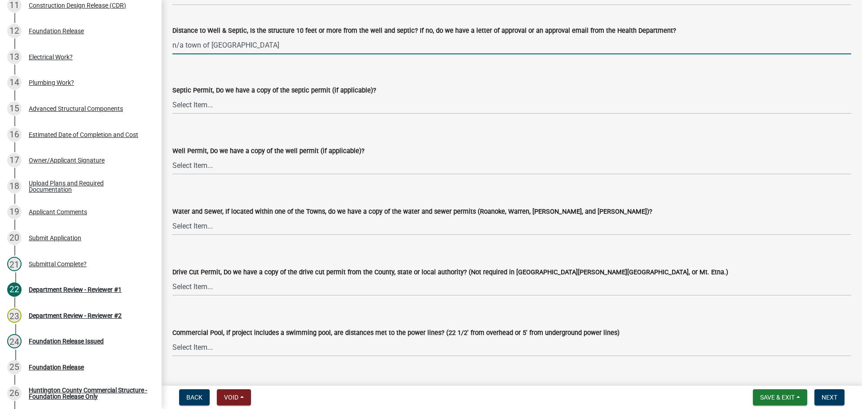
scroll to position [1303, 0]
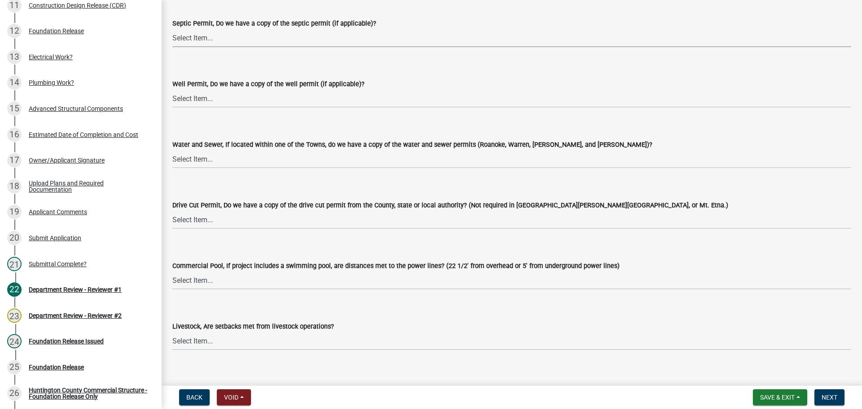
click at [195, 32] on select "Select Item... Yes No N/A" at bounding box center [511, 38] width 679 height 18
click at [172, 29] on select "Select Item... Yes No N/A" at bounding box center [511, 38] width 679 height 18
select select "73538957-57eb-4d2b-94c1-1e9a1faa6190"
drag, startPoint x: 202, startPoint y: 98, endPoint x: 201, endPoint y: 106, distance: 8.5
click at [202, 98] on select "Select Item... Yes No N/A" at bounding box center [511, 98] width 679 height 18
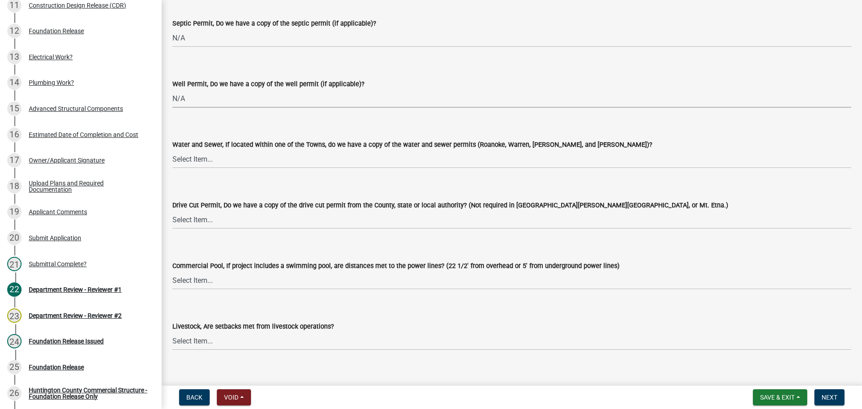
click at [172, 89] on select "Select Item... Yes No N/A" at bounding box center [511, 98] width 679 height 18
select select "33c5f483-1c55-46c0-8f07-6d734c2deca8"
click at [196, 159] on select "Select Item... Yes No N/A" at bounding box center [511, 159] width 679 height 18
click at [172, 150] on select "Select Item... Yes No N/A" at bounding box center [511, 159] width 679 height 18
select select "77321651-a734-479a-8a2d-38767e390a46"
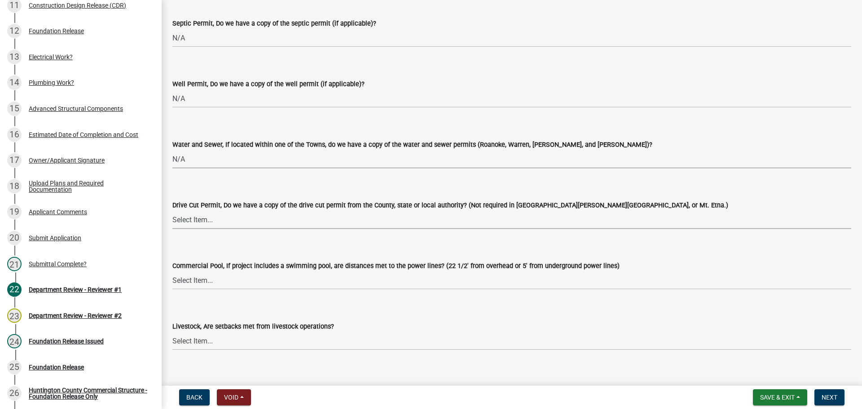
click at [199, 220] on select "Select Item... Yes No N/A" at bounding box center [511, 220] width 679 height 18
click at [172, 211] on select "Select Item... Yes No N/A" at bounding box center [511, 220] width 679 height 18
select select "b2116fbe-7ebd-4beb-b4c2-3c8bb727d7ec"
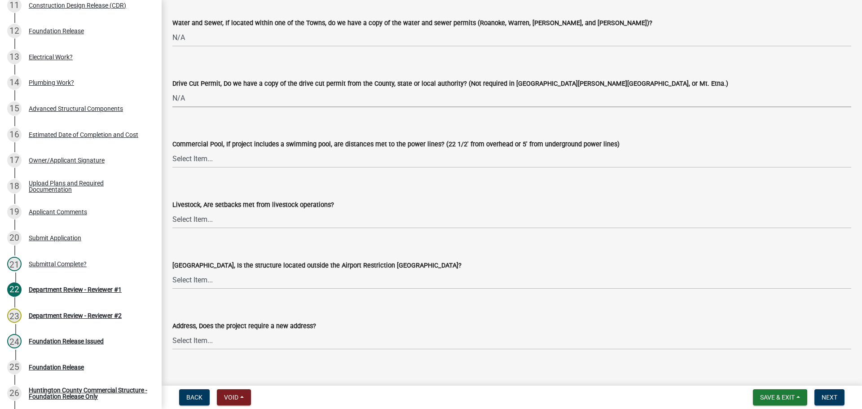
scroll to position [1437, 0]
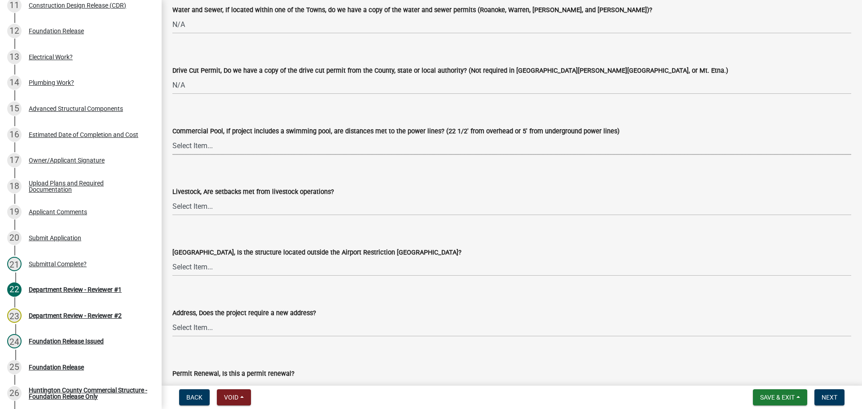
click at [184, 140] on select "Select Item... Yes No N/A" at bounding box center [511, 146] width 679 height 18
click at [172, 137] on select "Select Item... Yes No N/A" at bounding box center [511, 146] width 679 height 18
select select "0b571241-e696-4383-8a1f-71129e8dfe9a"
drag, startPoint x: 190, startPoint y: 209, endPoint x: 190, endPoint y: 215, distance: 5.8
click at [190, 209] on select "Select Item... Yes No" at bounding box center [511, 206] width 679 height 18
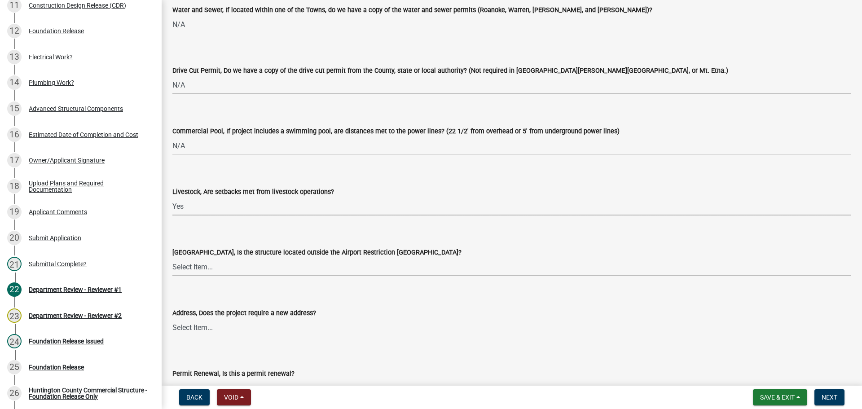
click at [172, 197] on select "Select Item... Yes No" at bounding box center [511, 206] width 679 height 18
select select "8b72b33e-683b-49b8-b82e-6ee90841d7eb"
click at [187, 272] on select "Select Item... Yes No" at bounding box center [511, 267] width 679 height 18
click at [172, 258] on select "Select Item... Yes No" at bounding box center [511, 267] width 679 height 18
select select "59fcd680-5e62-4670-b230-16310f29ad22"
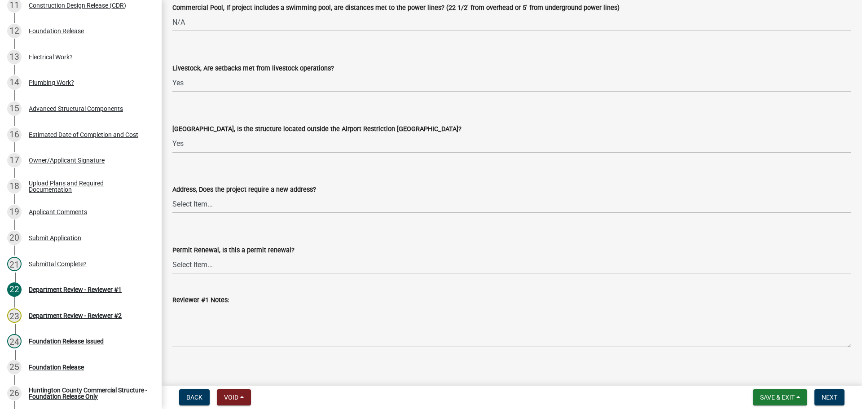
scroll to position [1568, 0]
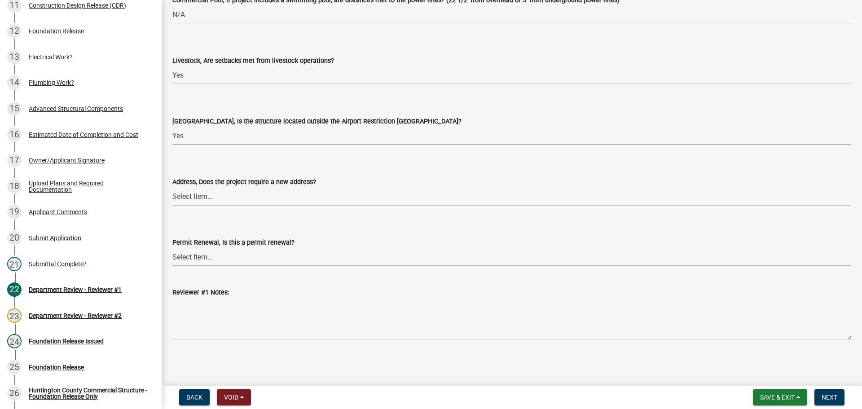
click at [189, 193] on select "Select Item... Yes No" at bounding box center [511, 196] width 679 height 18
click at [172, 187] on select "Select Item... Yes No" at bounding box center [511, 196] width 679 height 18
select select "c7451d41-eddb-4813-b499-428508974339"
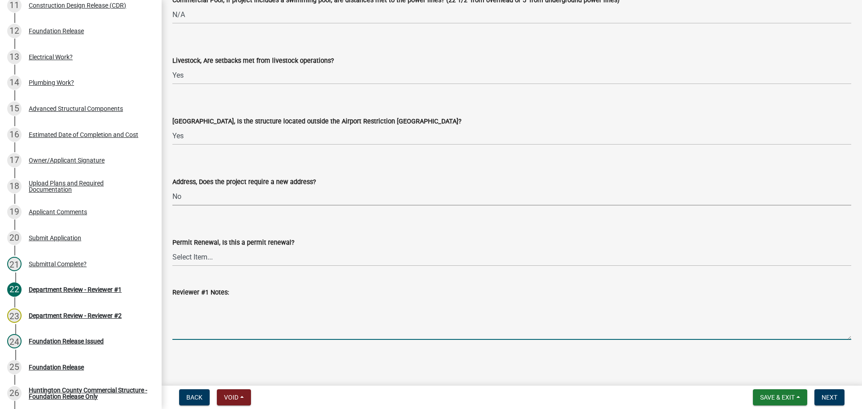
click at [192, 325] on textarea "Reviewer #1 Notes:" at bounding box center [511, 319] width 679 height 42
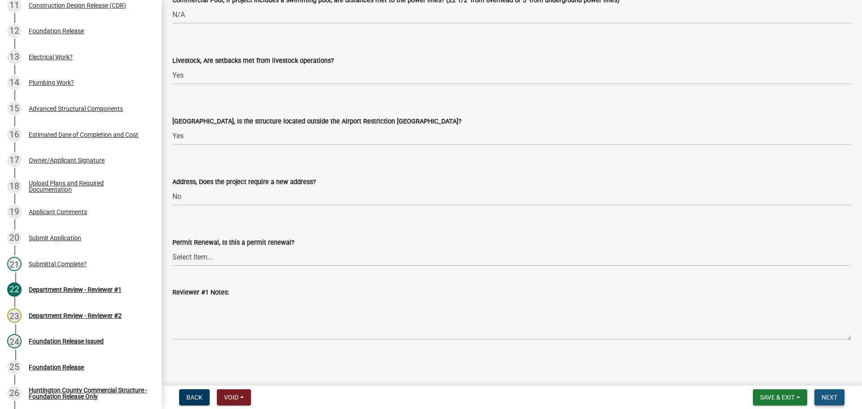
click at [830, 402] on button "Next" at bounding box center [830, 397] width 30 height 16
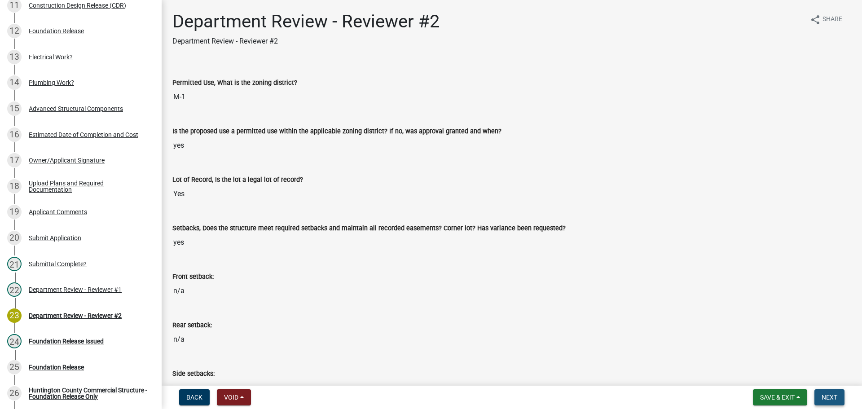
click at [830, 402] on button "Next" at bounding box center [830, 397] width 30 height 16
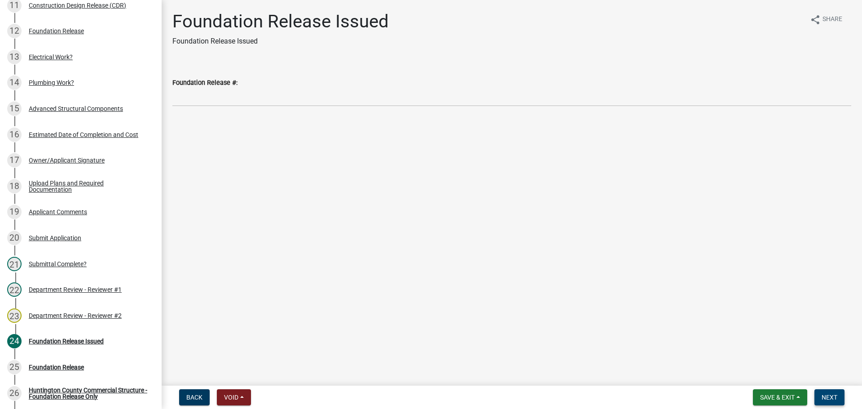
click at [830, 402] on button "Next" at bounding box center [830, 397] width 30 height 16
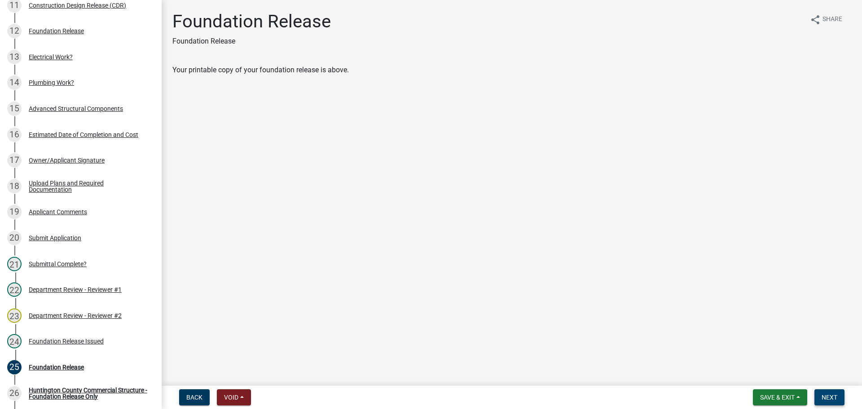
click at [830, 402] on button "Next" at bounding box center [830, 397] width 30 height 16
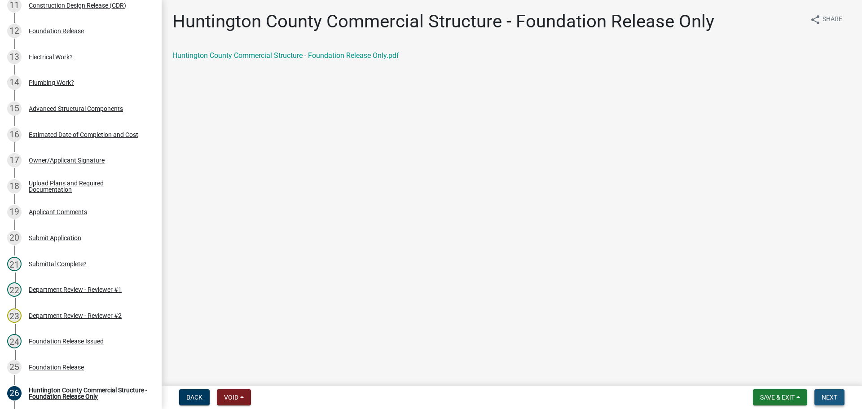
click at [833, 398] on span "Next" at bounding box center [830, 397] width 16 height 7
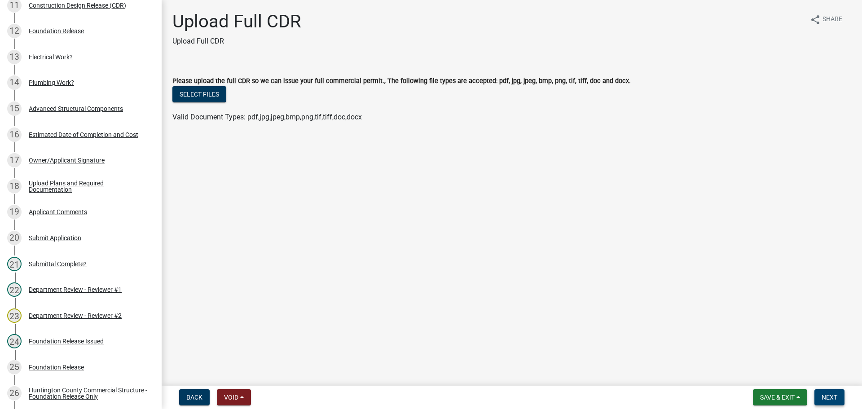
click at [833, 398] on span "Next" at bounding box center [830, 397] width 16 height 7
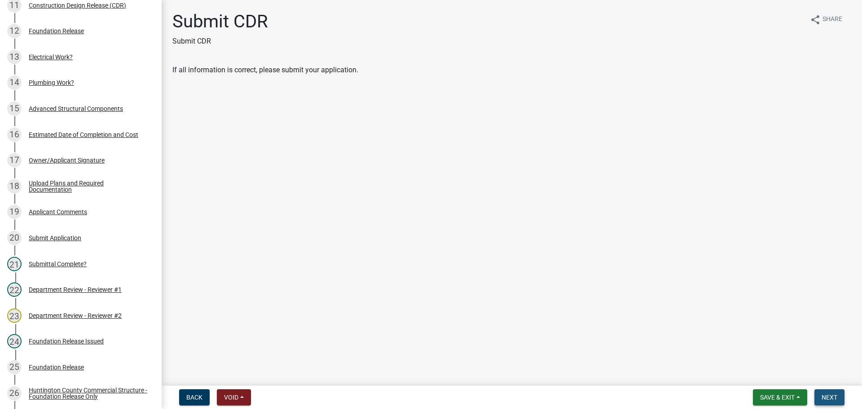
click at [833, 398] on span "Next" at bounding box center [830, 397] width 16 height 7
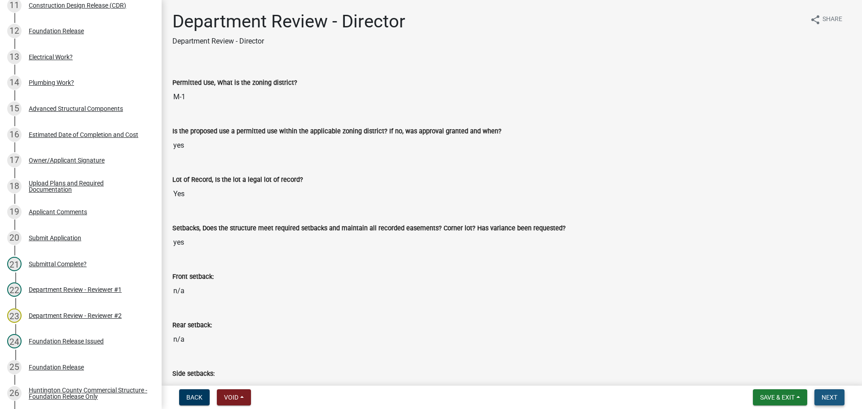
click at [833, 398] on span "Next" at bounding box center [830, 397] width 16 height 7
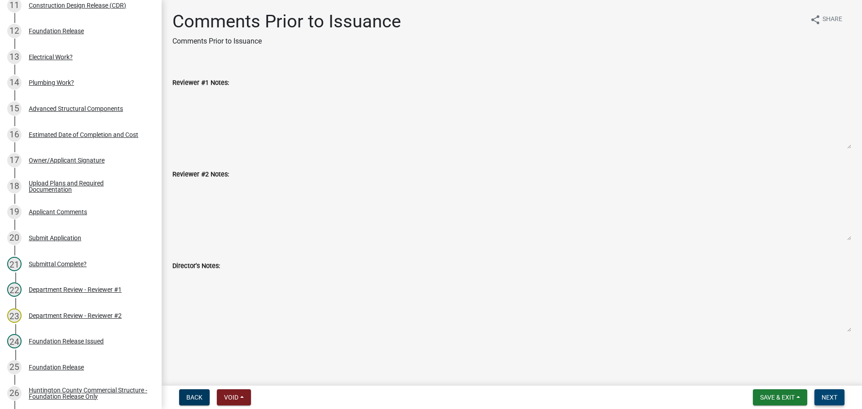
click at [833, 398] on span "Next" at bounding box center [830, 397] width 16 height 7
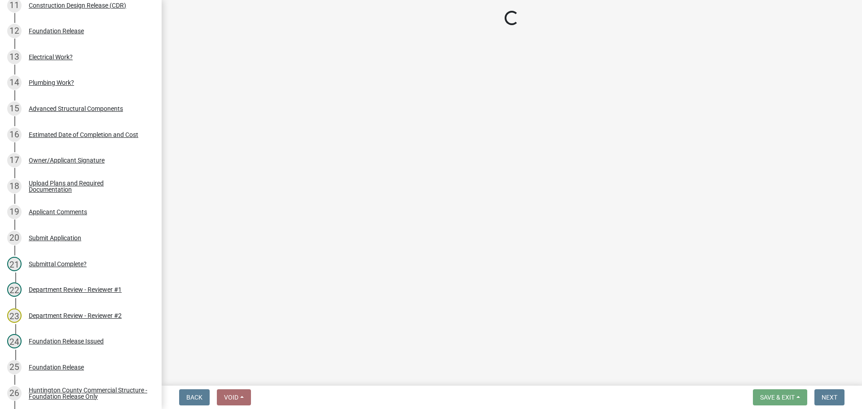
select select "3: 3"
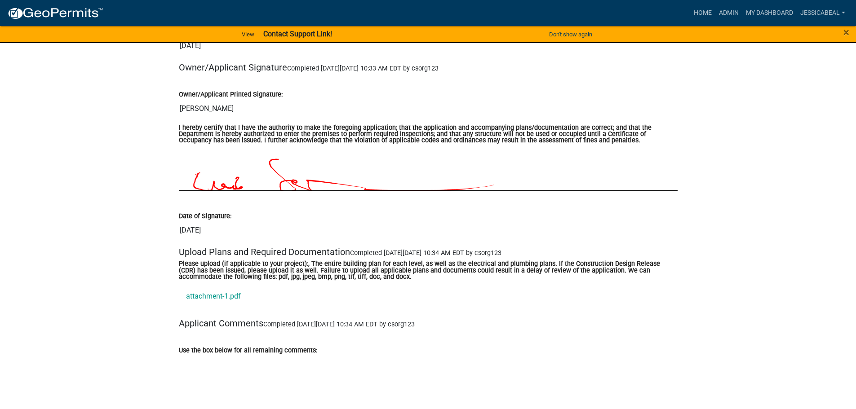
scroll to position [2336, 0]
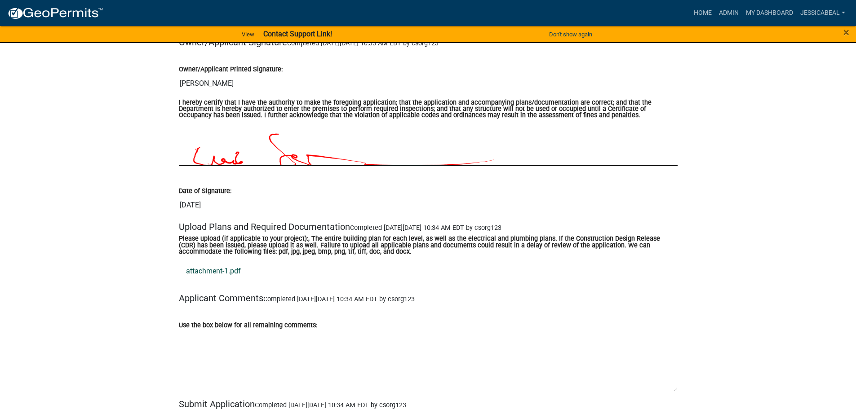
click at [218, 272] on link "attachment-1.pdf" at bounding box center [428, 272] width 499 height 22
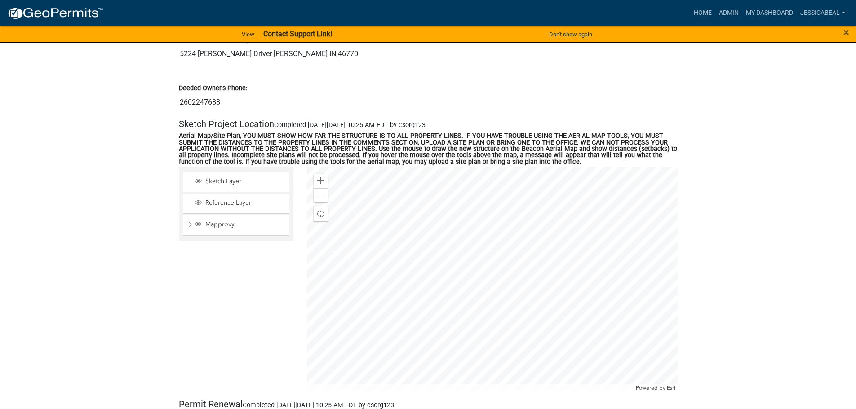
scroll to position [494, 0]
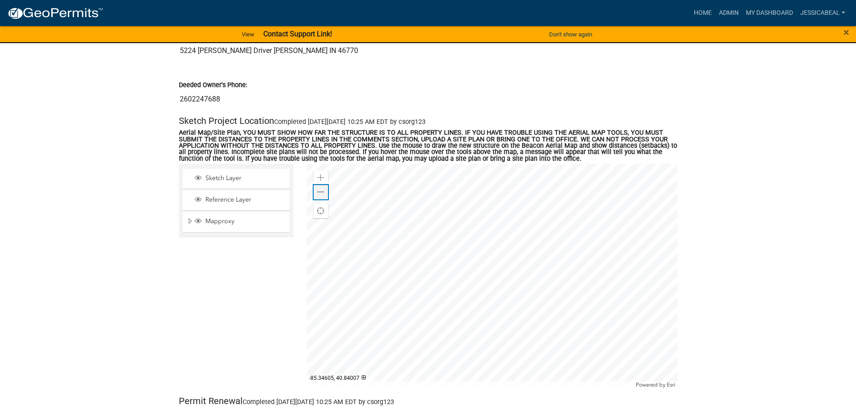
click at [325, 190] on div "Zoom out" at bounding box center [321, 192] width 14 height 14
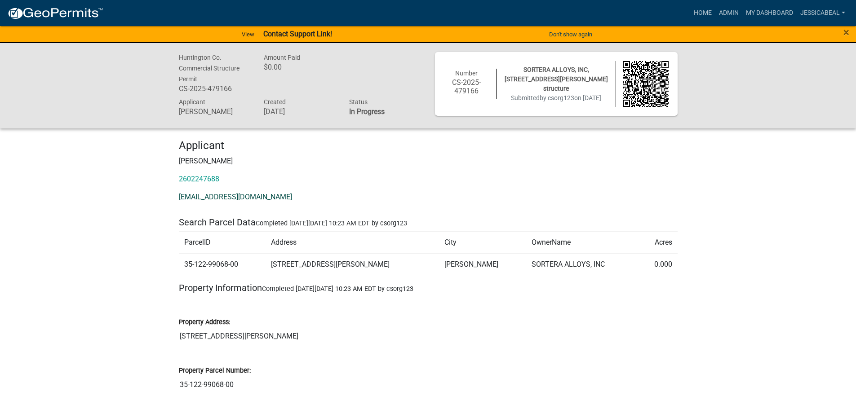
click at [210, 194] on link "[EMAIL_ADDRESS][DOMAIN_NAME]" at bounding box center [235, 197] width 113 height 9
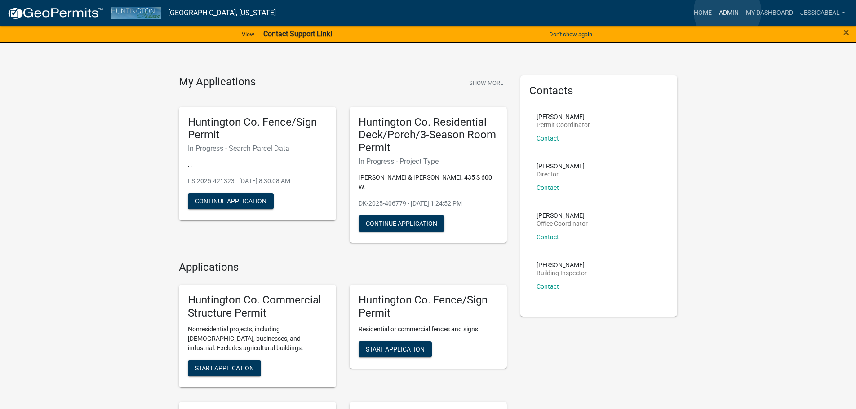
click at [727, 12] on link "Admin" at bounding box center [728, 12] width 27 height 17
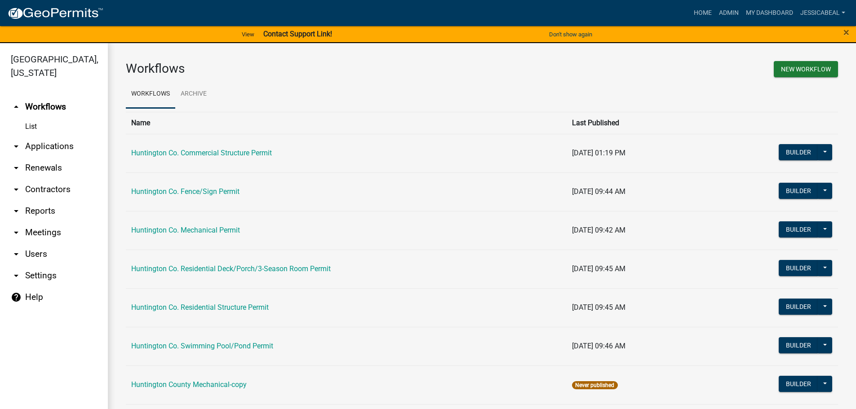
click at [39, 146] on link "arrow_drop_down Applications" at bounding box center [54, 147] width 108 height 22
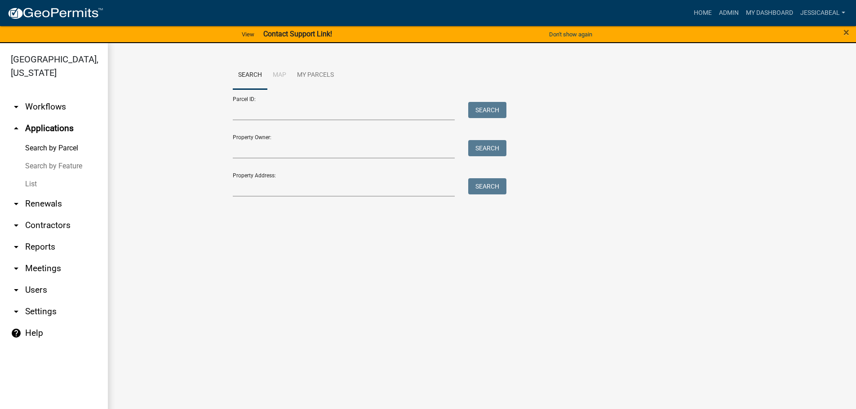
click at [36, 180] on link "List" at bounding box center [54, 184] width 108 height 18
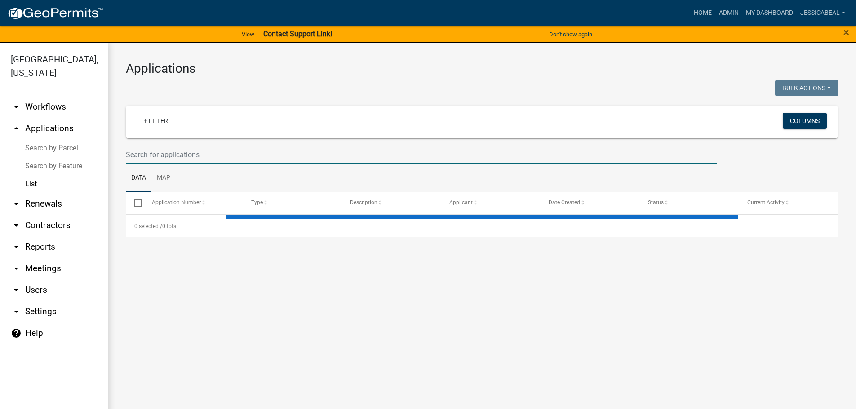
click at [142, 147] on input "text" at bounding box center [421, 155] width 591 height 18
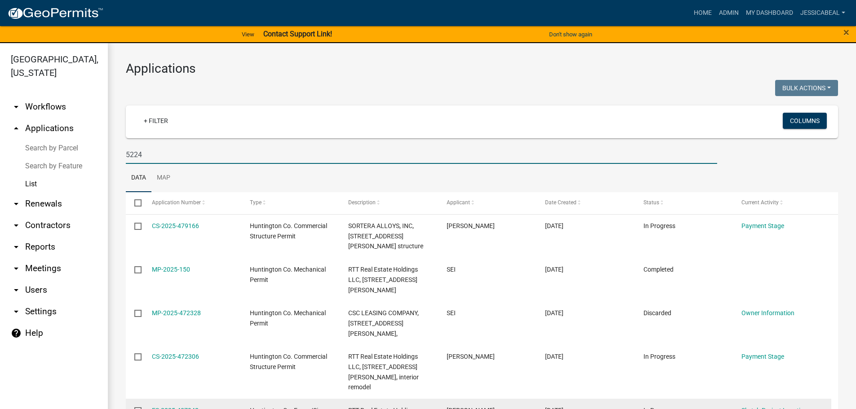
type input "5224"
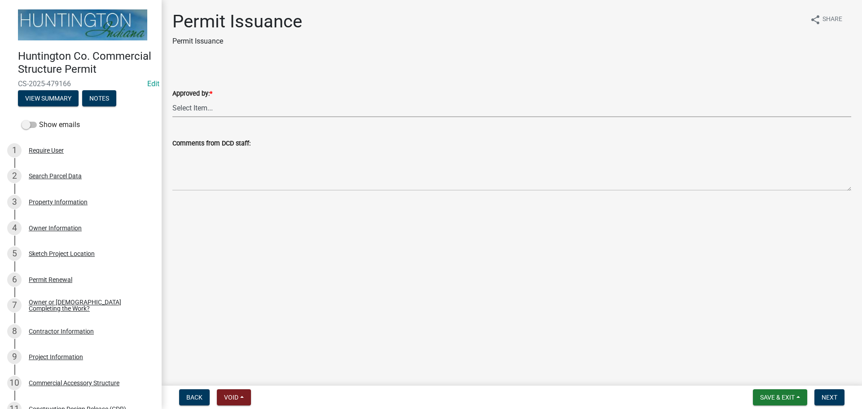
click at [187, 102] on select "Select Item... [PERSON_NAME] [PERSON_NAME] [PERSON_NAME] [PERSON_NAME]" at bounding box center [511, 108] width 679 height 18
click at [172, 99] on select "Select Item... [PERSON_NAME] [PERSON_NAME] [PERSON_NAME] [PERSON_NAME]" at bounding box center [511, 108] width 679 height 18
select select "3d9e5fb6-4edc-452f-b495-6bbfeb7395b9"
click at [832, 403] on button "Next" at bounding box center [830, 397] width 30 height 16
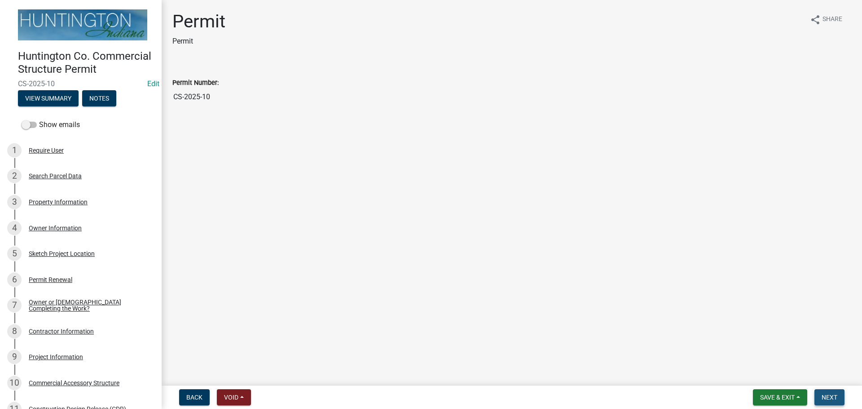
click at [840, 394] on button "Next" at bounding box center [830, 397] width 30 height 16
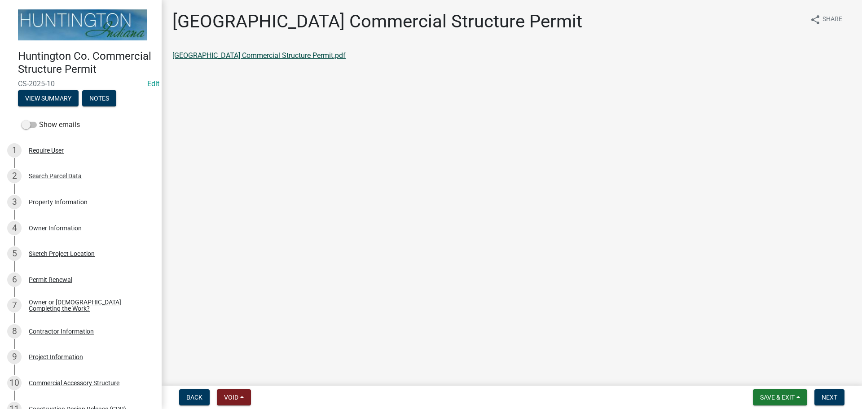
click at [237, 52] on link "Huntington County Commercial Structure Permit.pdf" at bounding box center [258, 55] width 173 height 9
click at [838, 394] on button "Next" at bounding box center [830, 397] width 30 height 16
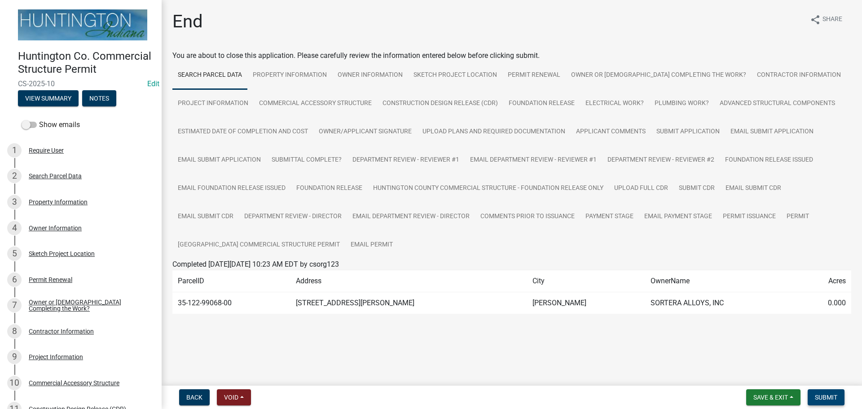
click at [838, 394] on button "Submit" at bounding box center [826, 397] width 37 height 16
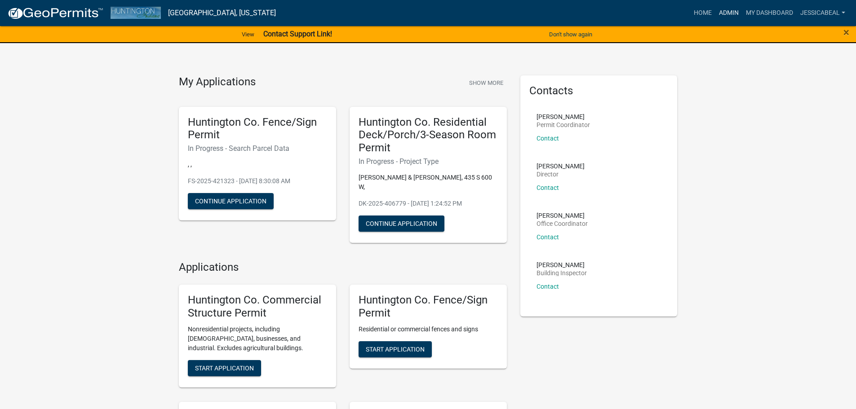
click at [721, 8] on link "Admin" at bounding box center [728, 12] width 27 height 17
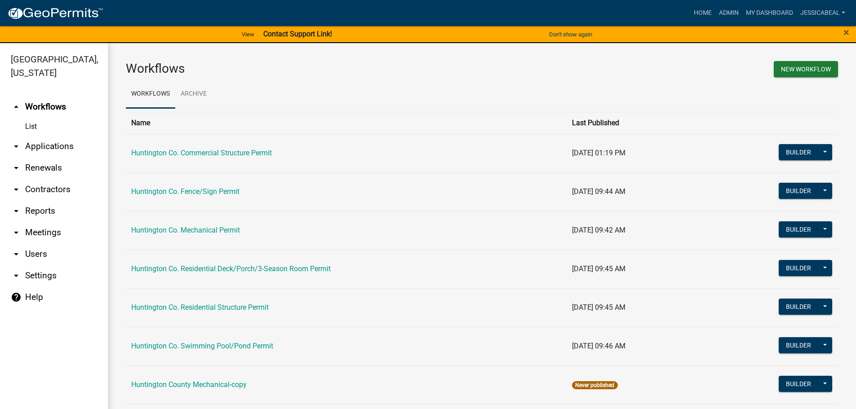
click at [41, 147] on link "arrow_drop_down Applications" at bounding box center [54, 147] width 108 height 22
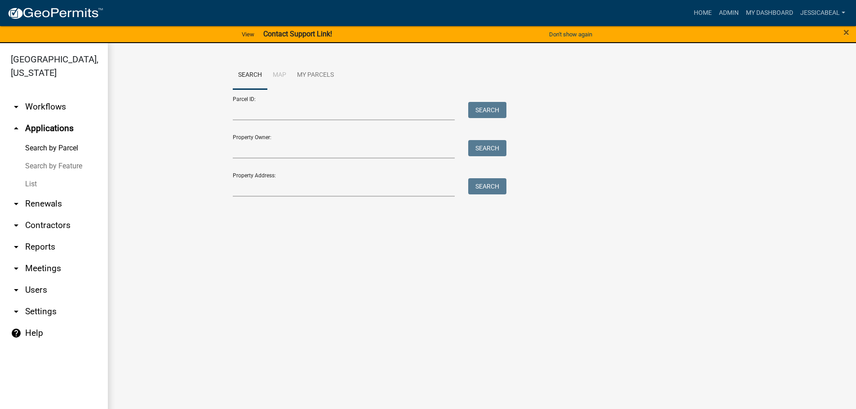
click at [31, 180] on link "List" at bounding box center [54, 184] width 108 height 18
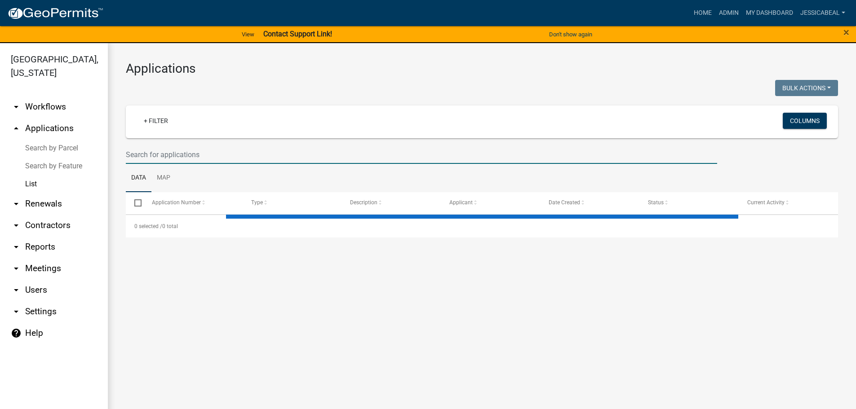
click at [196, 155] on input "text" at bounding box center [421, 155] width 591 height 18
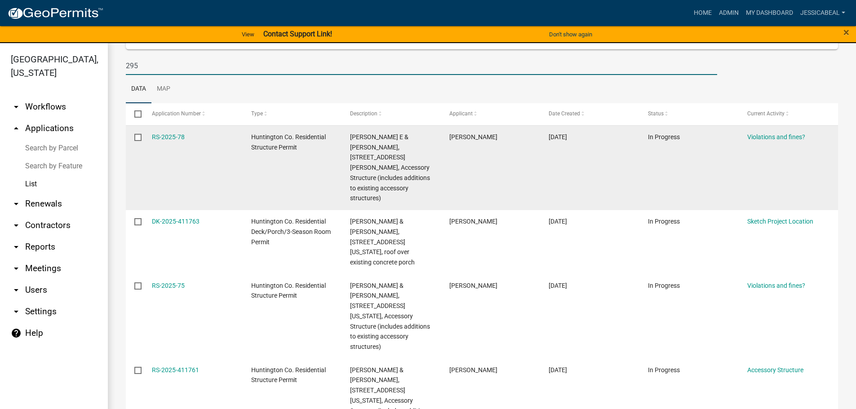
scroll to position [135, 0]
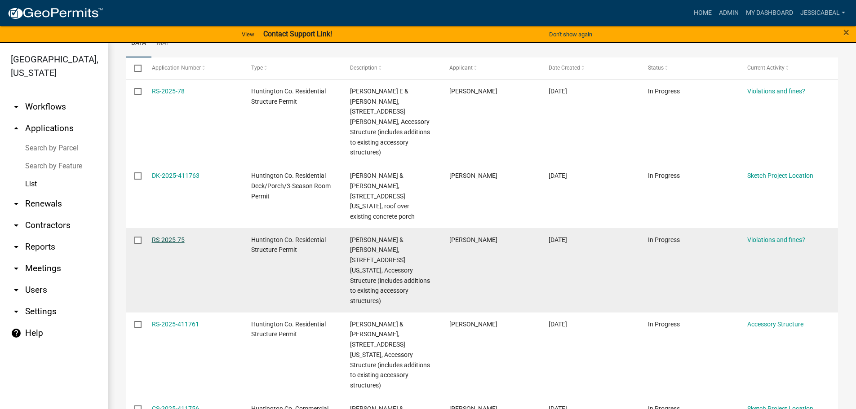
type input "295"
click at [176, 236] on link "RS-2025-75" at bounding box center [168, 239] width 33 height 7
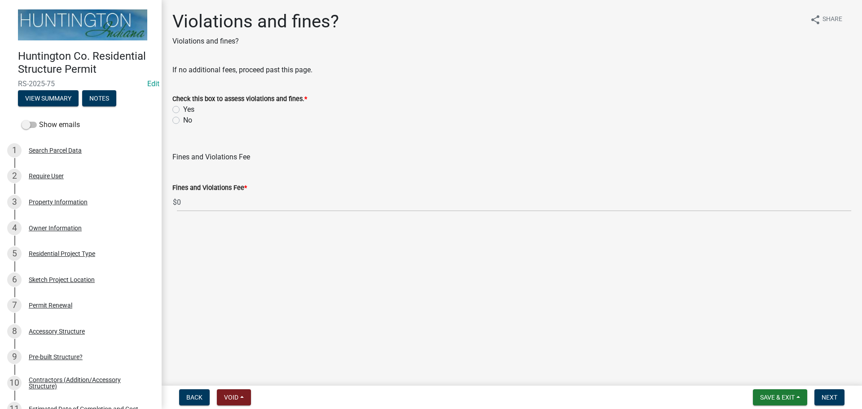
click at [183, 122] on label "No" at bounding box center [187, 120] width 9 height 11
click at [183, 121] on input "No" at bounding box center [186, 118] width 6 height 6
radio input "true"
click at [838, 393] on button "Next" at bounding box center [830, 397] width 30 height 16
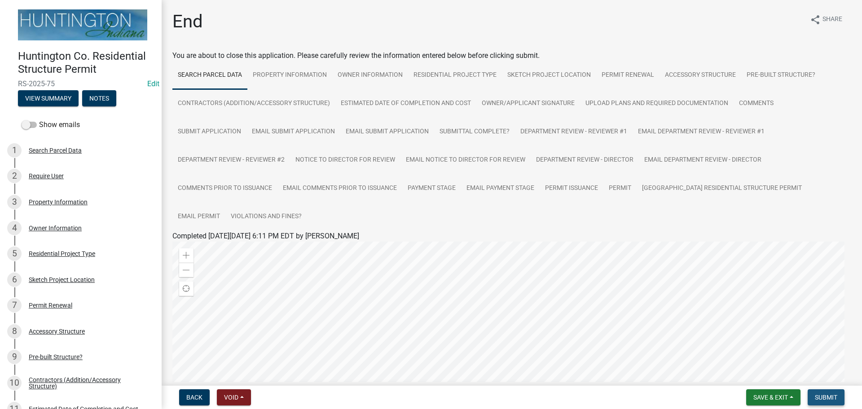
click at [824, 399] on span "Submit" at bounding box center [826, 397] width 22 height 7
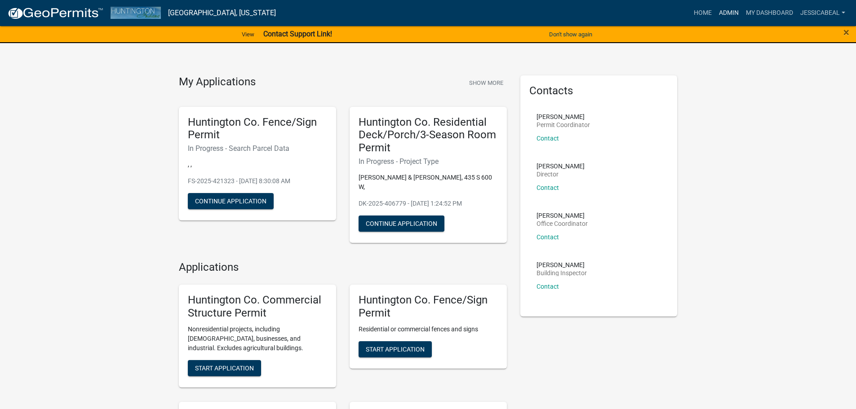
click at [731, 6] on link "Admin" at bounding box center [728, 12] width 27 height 17
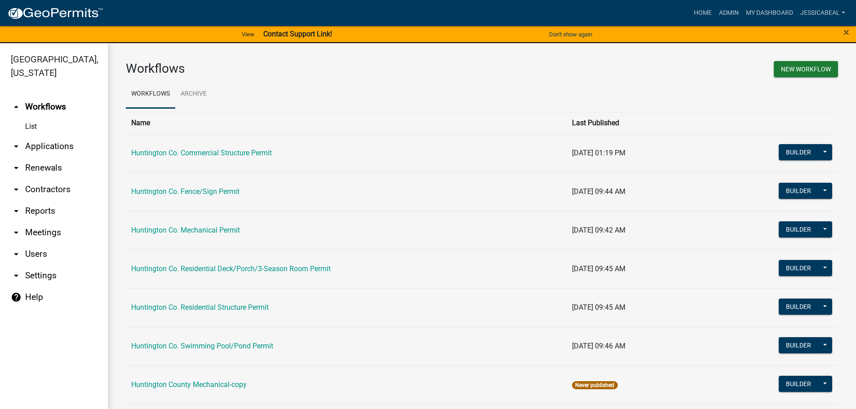
click at [38, 146] on link "arrow_drop_down Applications" at bounding box center [54, 147] width 108 height 22
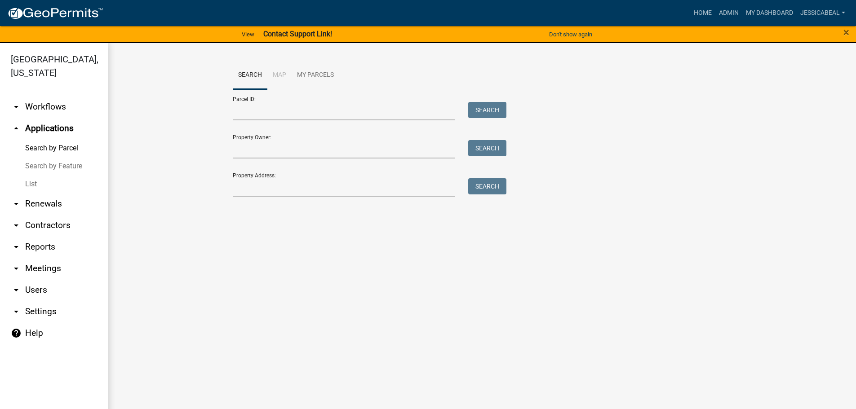
drag, startPoint x: 38, startPoint y: 177, endPoint x: 63, endPoint y: 186, distance: 26.4
click at [38, 177] on link "List" at bounding box center [54, 184] width 108 height 18
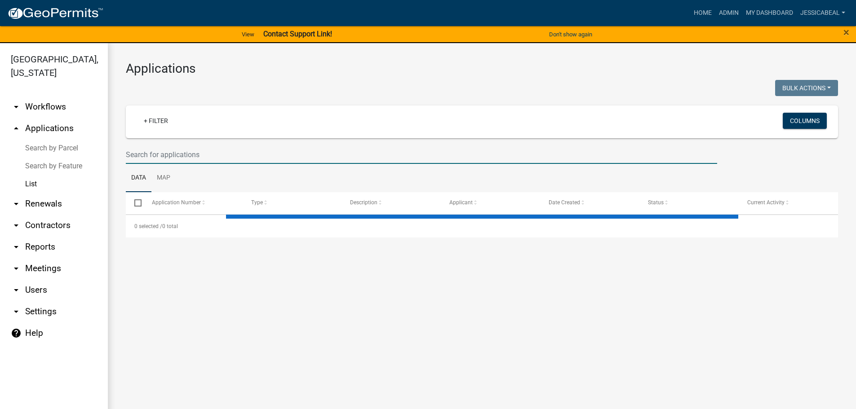
click at [197, 155] on input "text" at bounding box center [421, 155] width 591 height 18
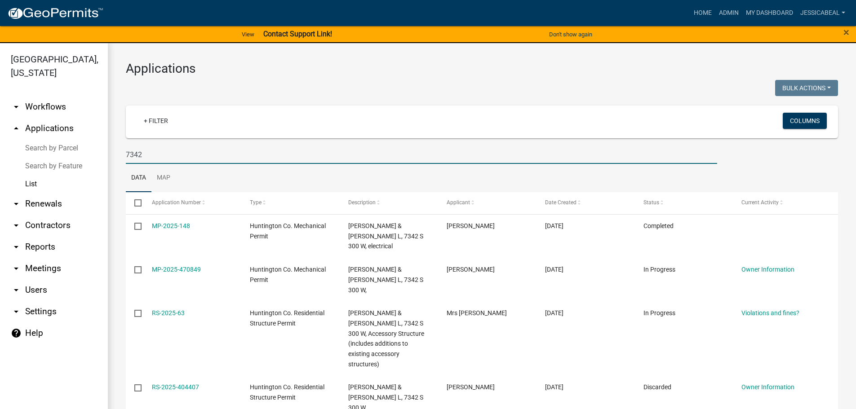
type input "7342"
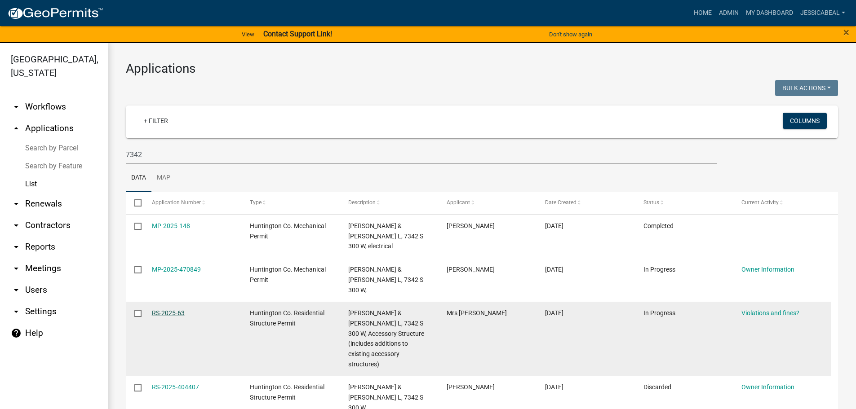
click at [165, 309] on link "RS-2025-63" at bounding box center [168, 312] width 33 height 7
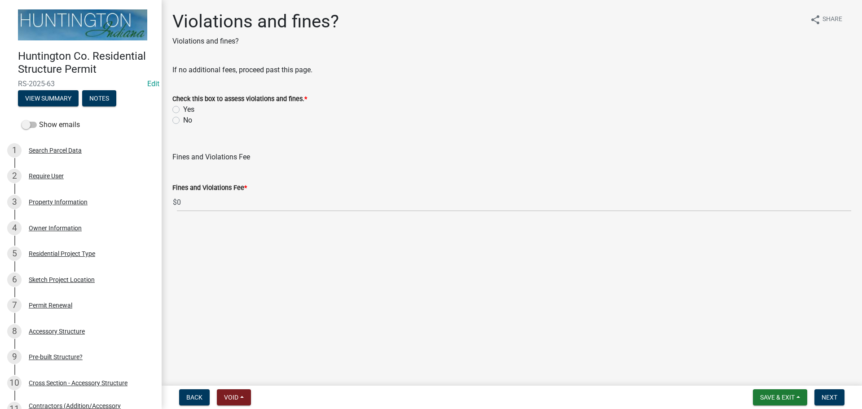
click at [183, 119] on label "No" at bounding box center [187, 120] width 9 height 11
click at [183, 119] on input "No" at bounding box center [186, 118] width 6 height 6
radio input "true"
click at [830, 393] on button "Next" at bounding box center [830, 397] width 30 height 16
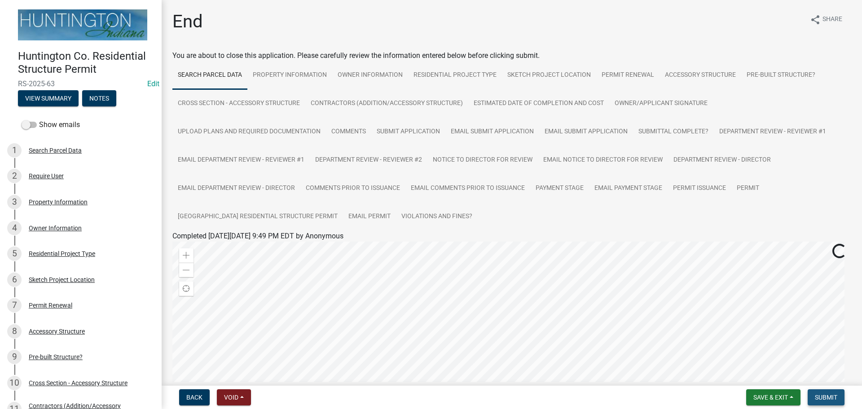
click at [818, 401] on span "Submit" at bounding box center [826, 397] width 22 height 7
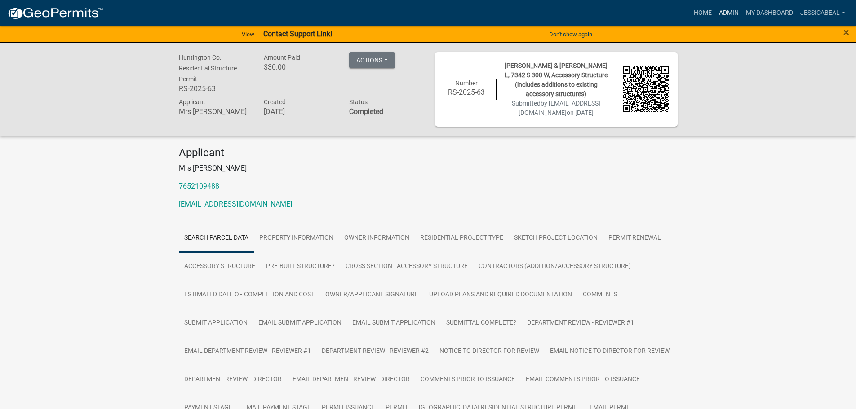
drag, startPoint x: 724, startPoint y: 8, endPoint x: 599, endPoint y: 34, distance: 127.9
click at [724, 8] on link "Admin" at bounding box center [728, 12] width 27 height 17
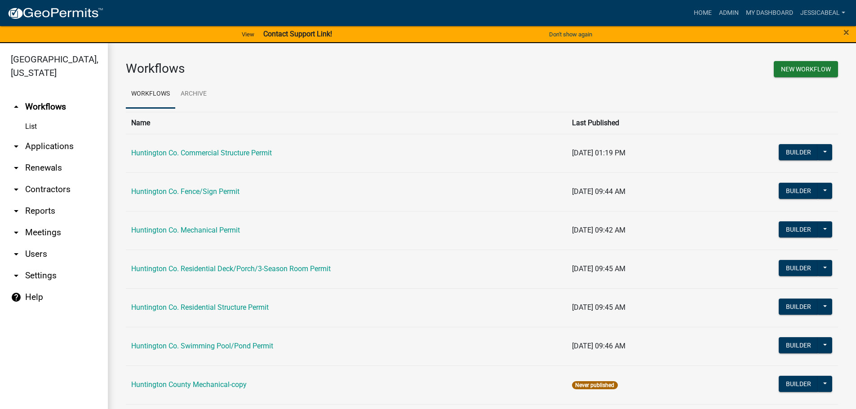
click at [43, 149] on link "arrow_drop_down Applications" at bounding box center [54, 147] width 108 height 22
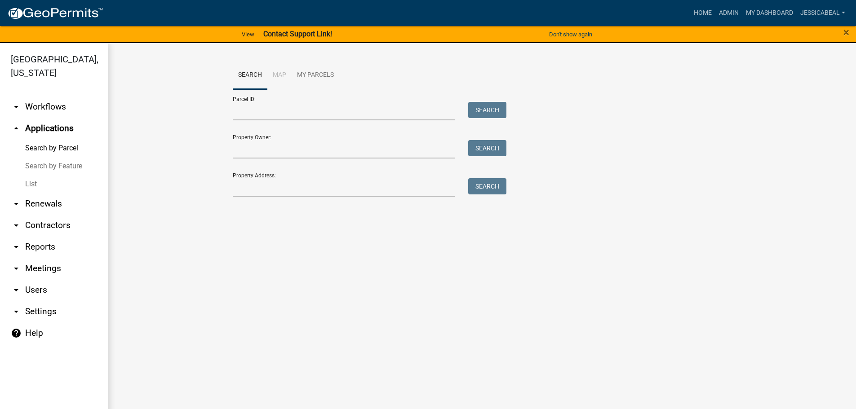
click at [35, 179] on link "List" at bounding box center [54, 184] width 108 height 18
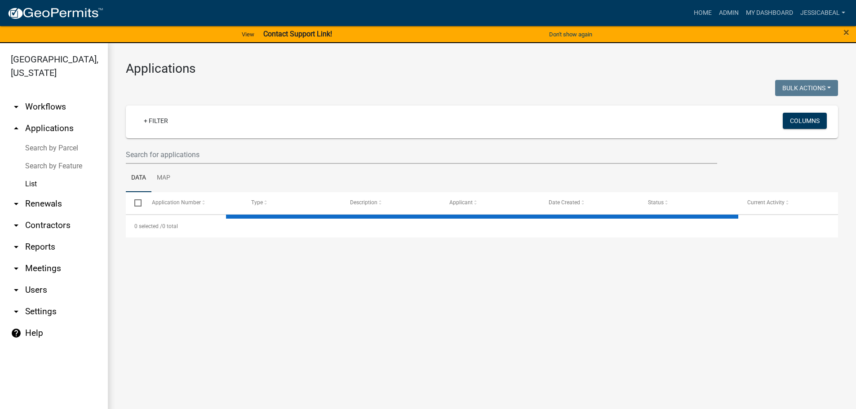
click at [124, 150] on div at bounding box center [421, 155] width 605 height 18
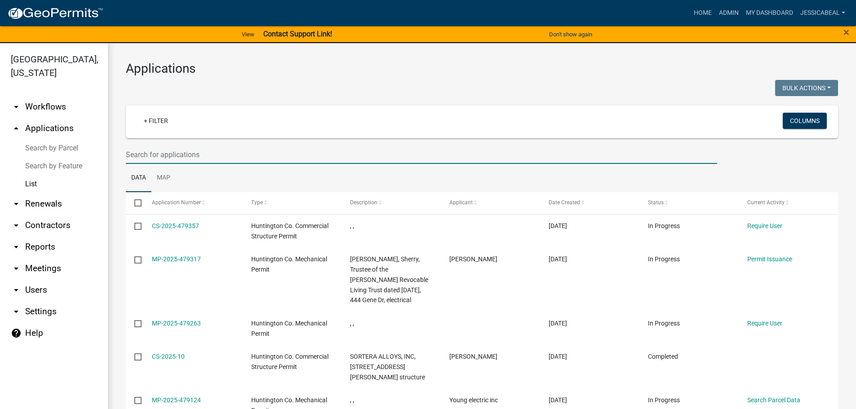
click at [128, 150] on input "text" at bounding box center [421, 155] width 591 height 18
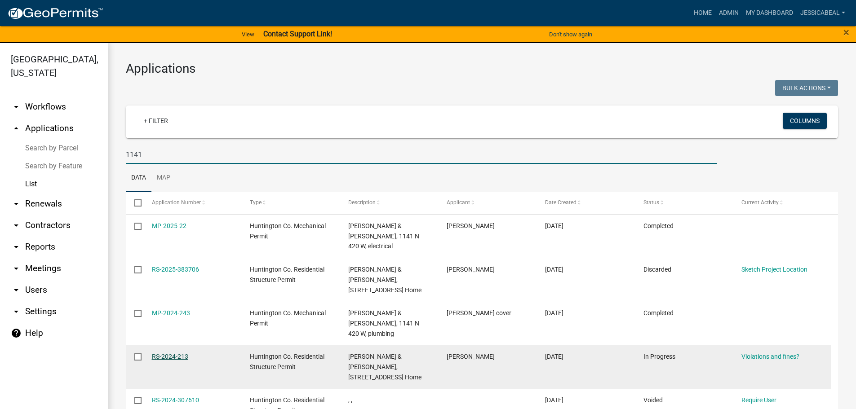
type input "1141"
click at [163, 353] on link "RS-2024-213" at bounding box center [170, 356] width 36 height 7
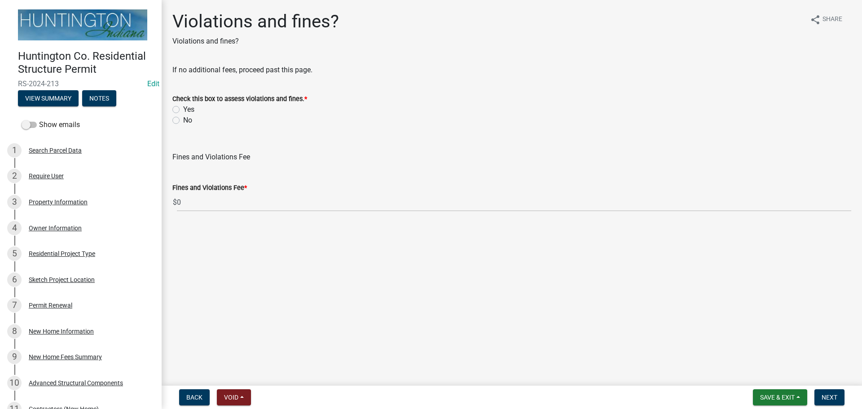
click at [183, 118] on label "No" at bounding box center [187, 120] width 9 height 11
click at [183, 118] on input "No" at bounding box center [186, 118] width 6 height 6
radio input "true"
click at [829, 393] on button "Next" at bounding box center [830, 397] width 30 height 16
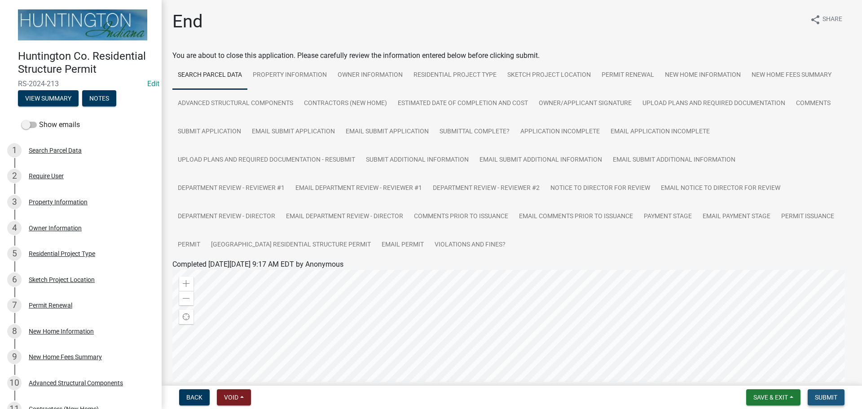
click at [818, 401] on span "Submit" at bounding box center [826, 397] width 22 height 7
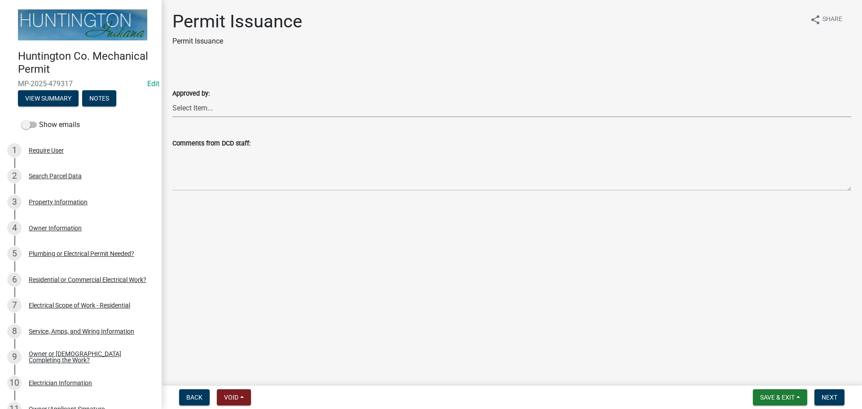
drag, startPoint x: 190, startPoint y: 107, endPoint x: 190, endPoint y: 116, distance: 9.0
click at [190, 107] on select "Select Item... Kim Hostetler Greg Ricker Jessica Beal Laci Langston" at bounding box center [511, 108] width 679 height 18
click at [172, 99] on select "Select Item... Kim Hostetler Greg Ricker Jessica Beal Laci Langston" at bounding box center [511, 108] width 679 height 18
select select "0ac14b4a-58a8-44ed-8576-6ffdb9d3932f"
click at [835, 402] on button "Next" at bounding box center [830, 397] width 30 height 16
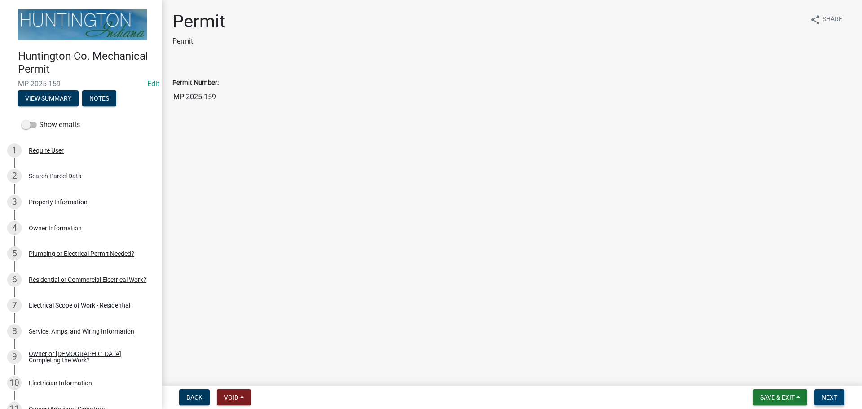
click at [831, 393] on button "Next" at bounding box center [830, 397] width 30 height 16
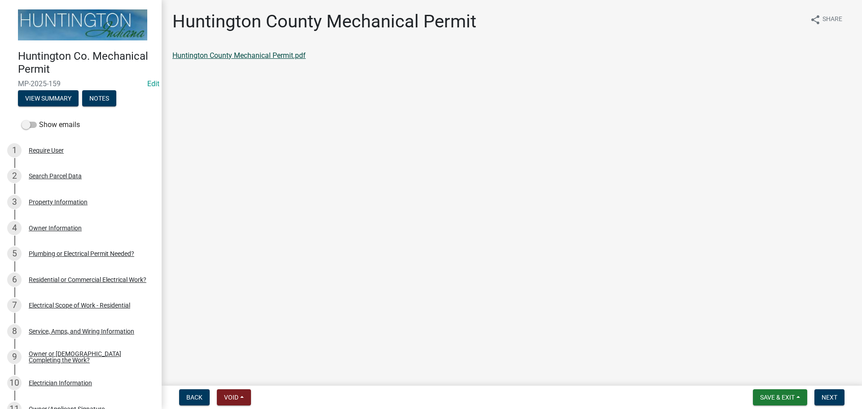
click at [225, 57] on link "Huntington County Mechanical Permit.pdf" at bounding box center [238, 55] width 133 height 9
click at [826, 391] on button "Next" at bounding box center [830, 397] width 30 height 16
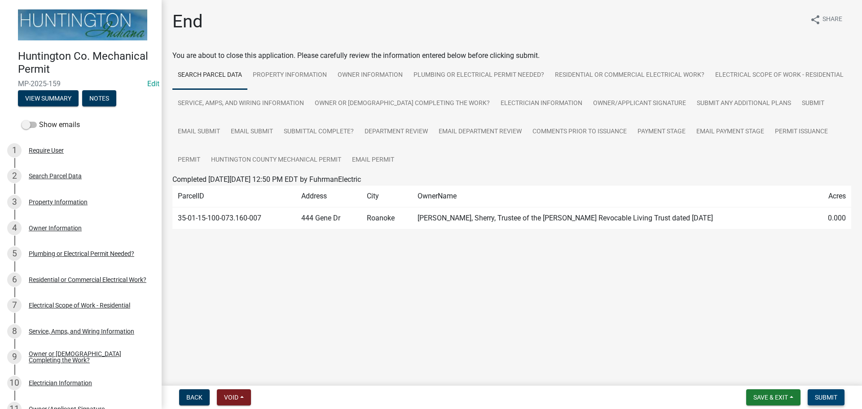
click at [824, 395] on span "Submit" at bounding box center [826, 397] width 22 height 7
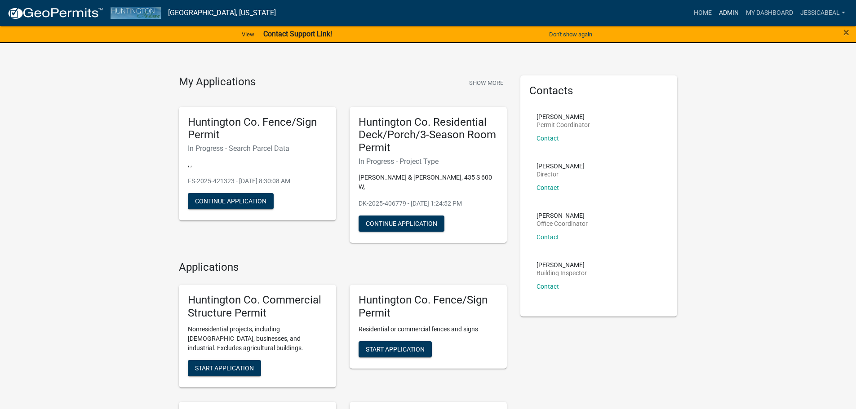
click at [732, 11] on link "Admin" at bounding box center [728, 12] width 27 height 17
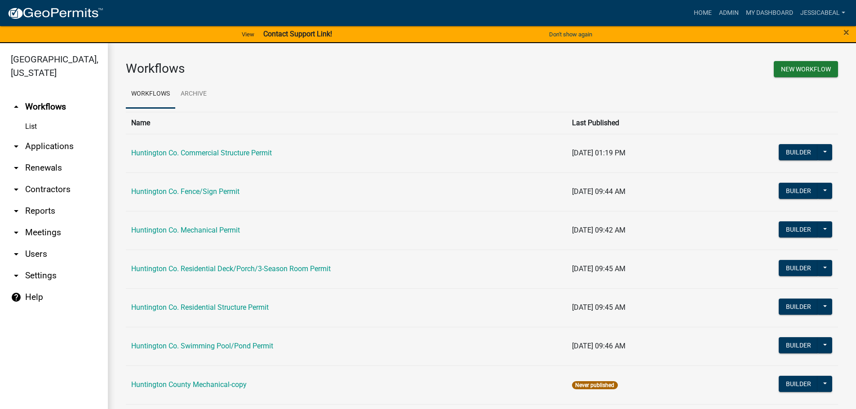
click at [59, 148] on link "arrow_drop_down Applications" at bounding box center [54, 147] width 108 height 22
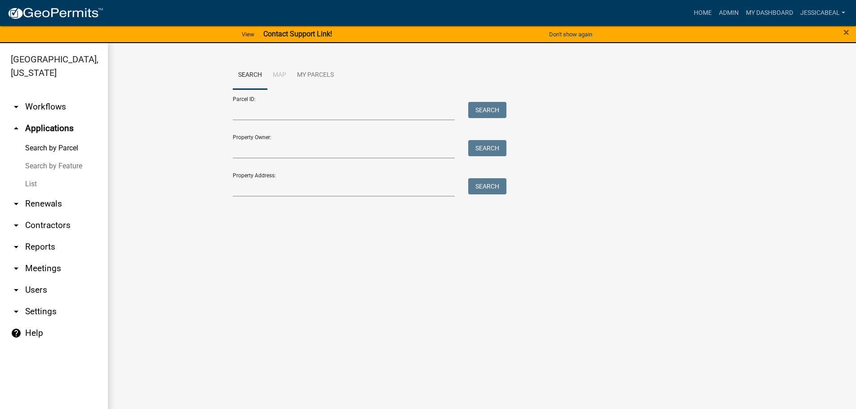
click at [40, 181] on link "List" at bounding box center [54, 184] width 108 height 18
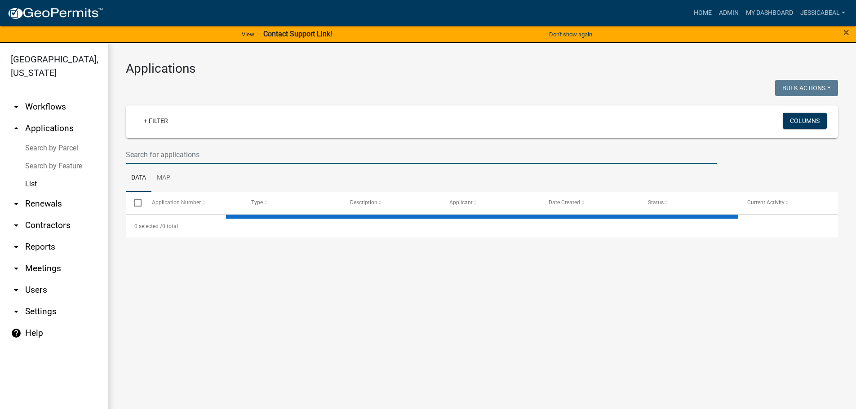
click at [149, 150] on input "text" at bounding box center [421, 155] width 591 height 18
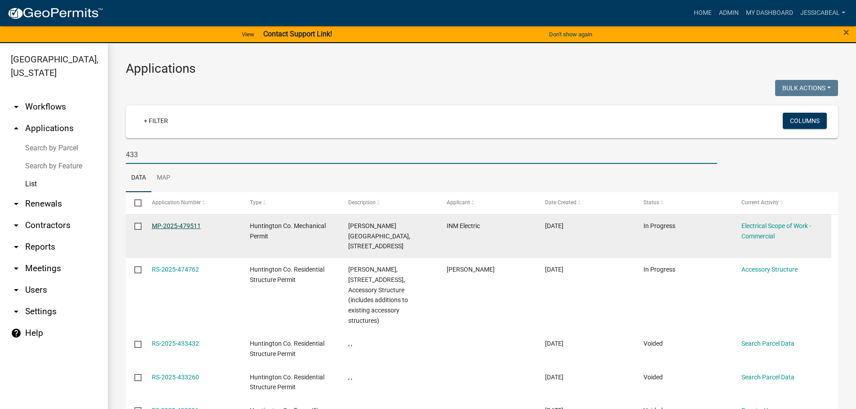
type input "433"
click at [176, 226] on link "MP-2025-479511" at bounding box center [176, 225] width 49 height 7
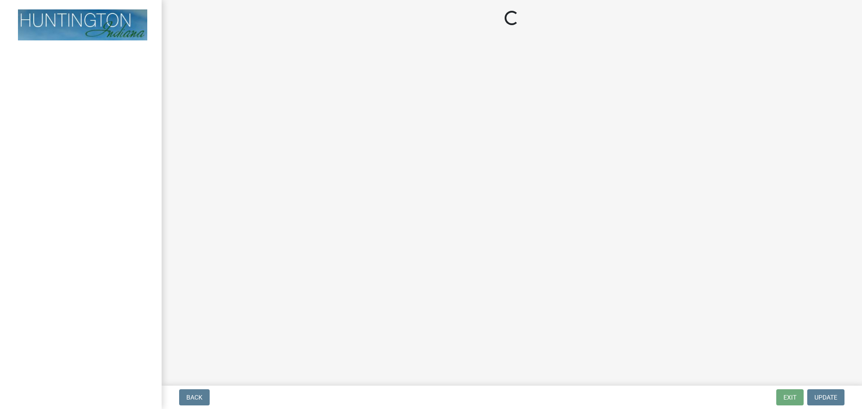
select select "f2154ae2-3361-4e05-b2e3-f70d250a4fa3"
select select "8767b890-8089-49b2-9c50-c59e39a70d63"
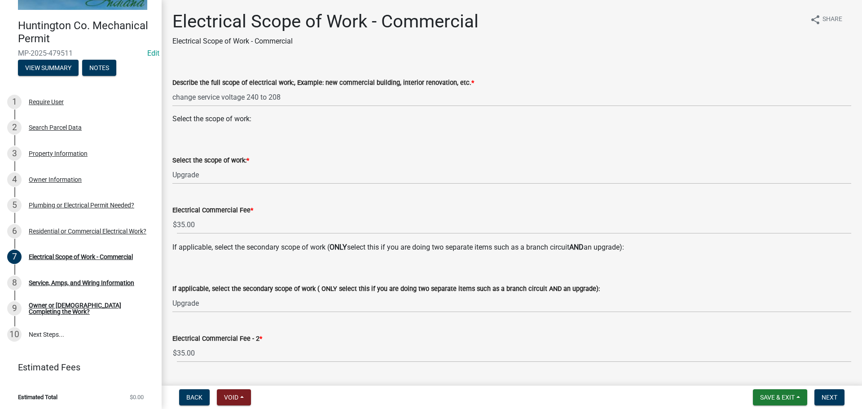
scroll to position [180, 0]
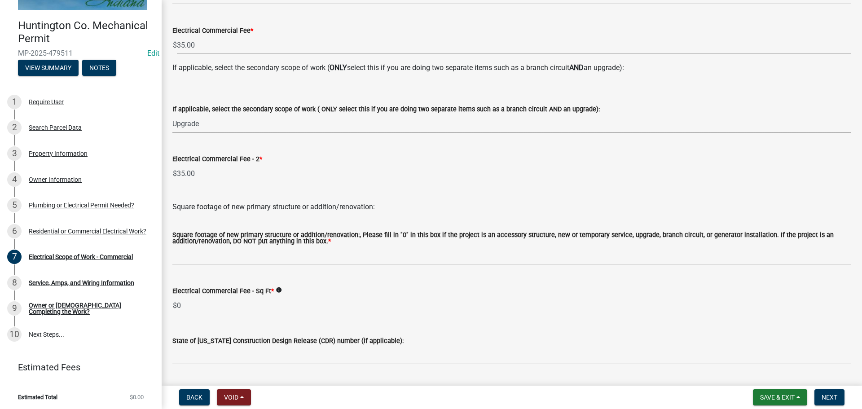
click at [176, 124] on select "Select Item... New Commercial Structure Commercial Addition/Renovation New Serv…" at bounding box center [511, 124] width 679 height 18
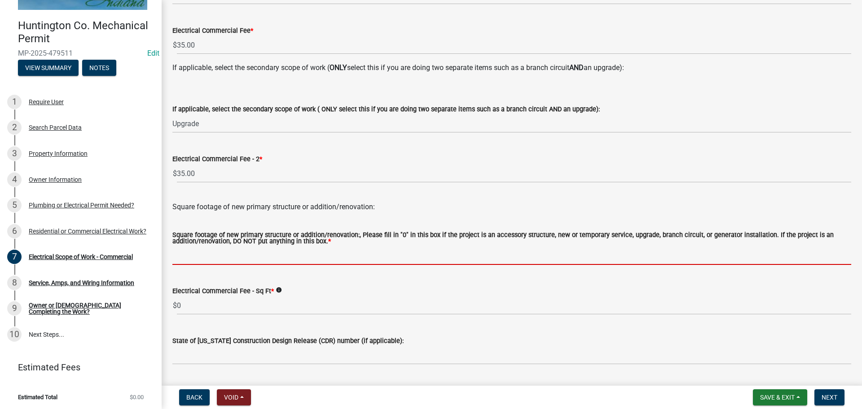
click at [304, 265] on input "text" at bounding box center [511, 256] width 679 height 18
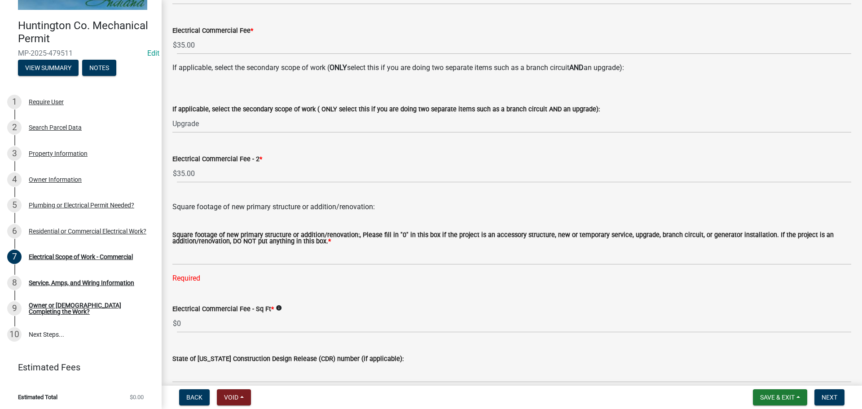
click at [244, 137] on wm-data-entity-input "If applicable, select the secondary scope of work ( ONLY select this if you are…" at bounding box center [511, 110] width 679 height 61
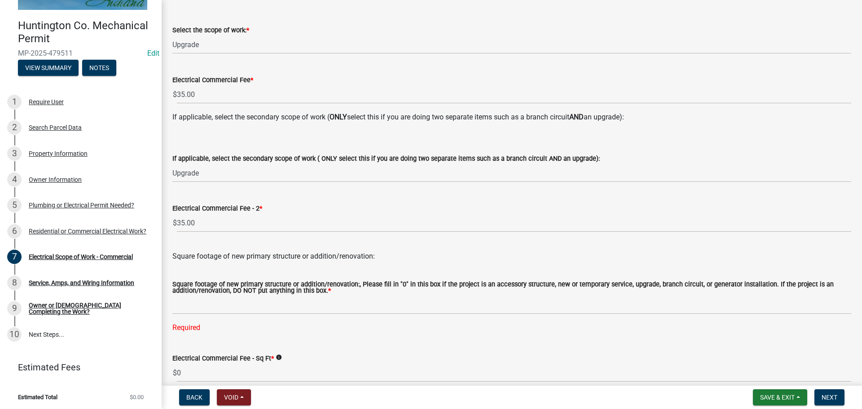
scroll to position [135, 0]
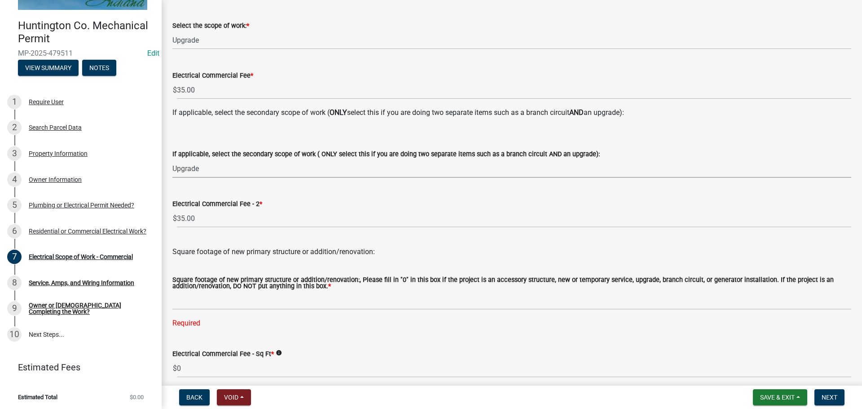
click at [217, 175] on select "Select Item... New Commercial Structure Commercial Addition/Renovation New Serv…" at bounding box center [511, 168] width 679 height 18
click at [228, 134] on div "If applicable, select the secondary scope of work ( ONLY select this if you are…" at bounding box center [511, 151] width 679 height 53
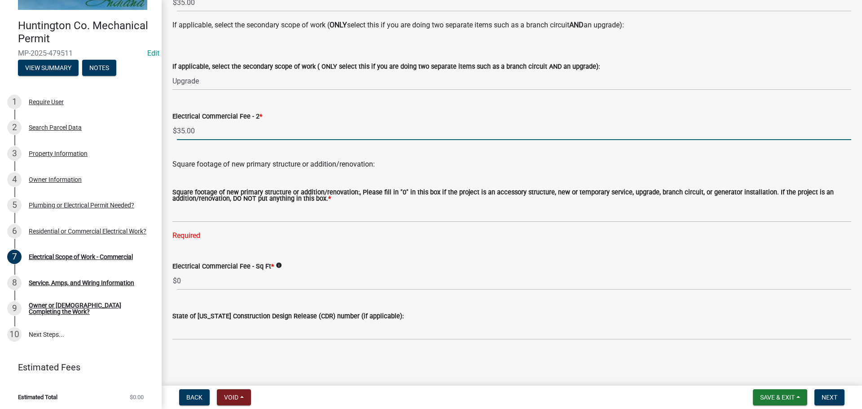
drag, startPoint x: 200, startPoint y: 131, endPoint x: 173, endPoint y: 132, distance: 27.4
click at [173, 132] on div "$ 35.00" at bounding box center [511, 131] width 679 height 18
type input "0"
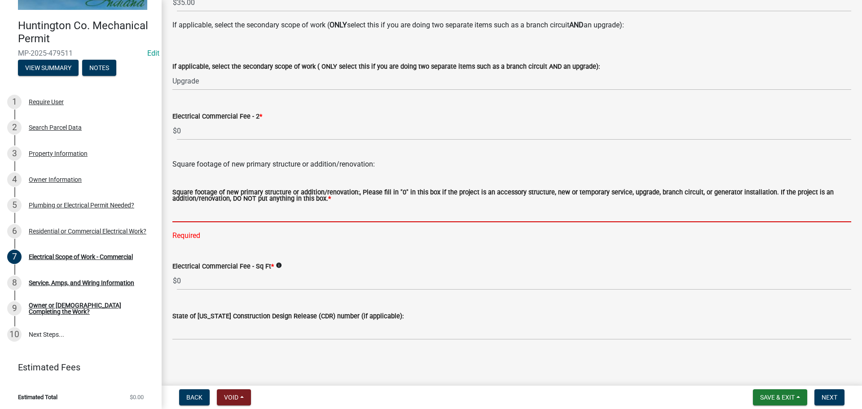
click at [186, 222] on input "text" at bounding box center [511, 213] width 679 height 18
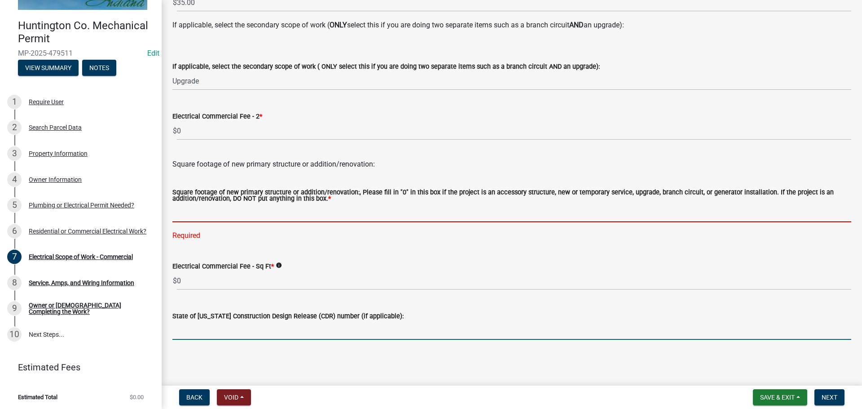
click at [201, 340] on input "State of [US_STATE] Construction Design Release (CDR) number (if applicable):" at bounding box center [511, 331] width 679 height 18
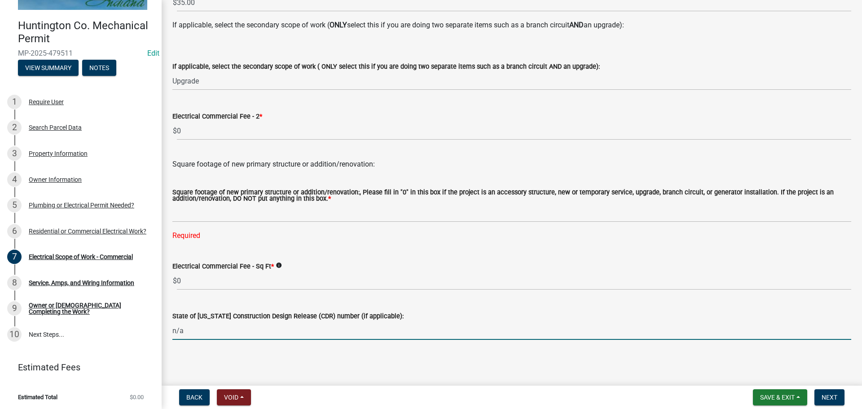
type input "n/a"
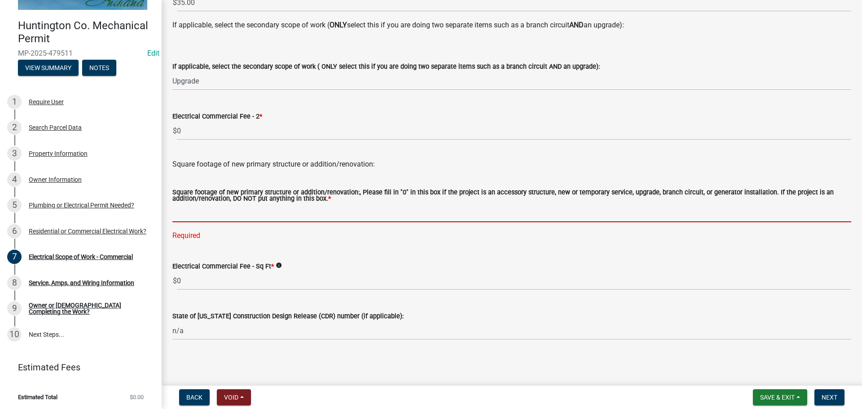
click at [275, 209] on input "text" at bounding box center [511, 213] width 679 height 18
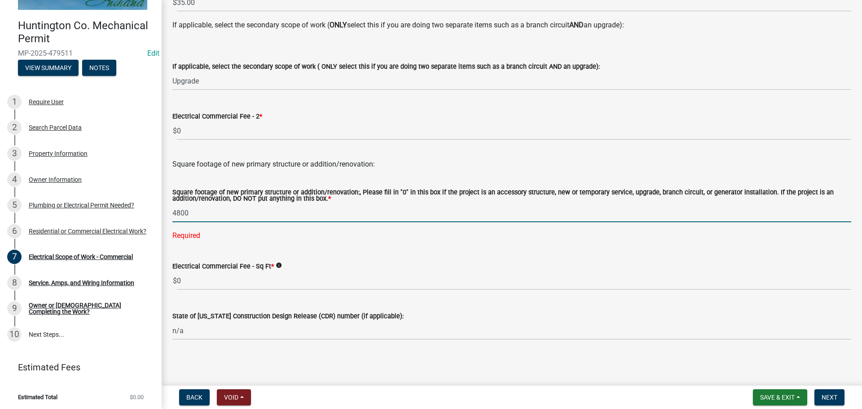
scroll to position [171, 0]
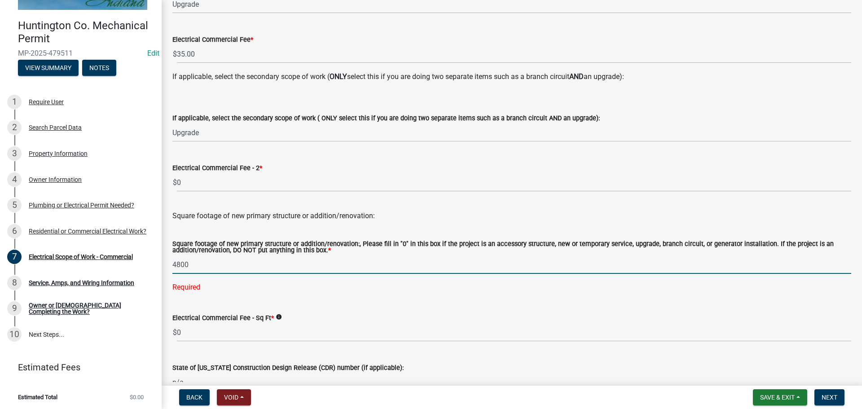
click at [212, 365] on label "State of [US_STATE] Construction Design Release (CDR) number (if applicable):" at bounding box center [287, 368] width 231 height 6
click at [212, 373] on input "n/a" at bounding box center [511, 382] width 679 height 18
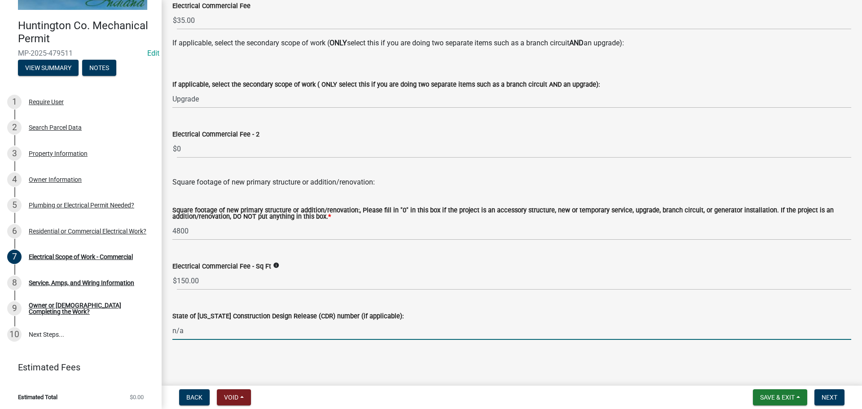
scroll to position [205, 0]
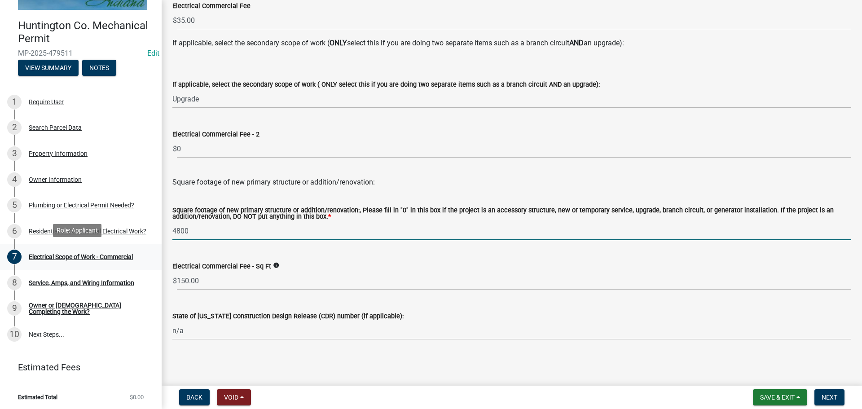
drag, startPoint x: 209, startPoint y: 230, endPoint x: 148, endPoint y: 243, distance: 62.1
click at [148, 243] on div "Huntington Co. Mechanical Permit MP-2025-479511 Edit View Summary Notes 1 Requi…" at bounding box center [431, 204] width 862 height 409
type input "0"
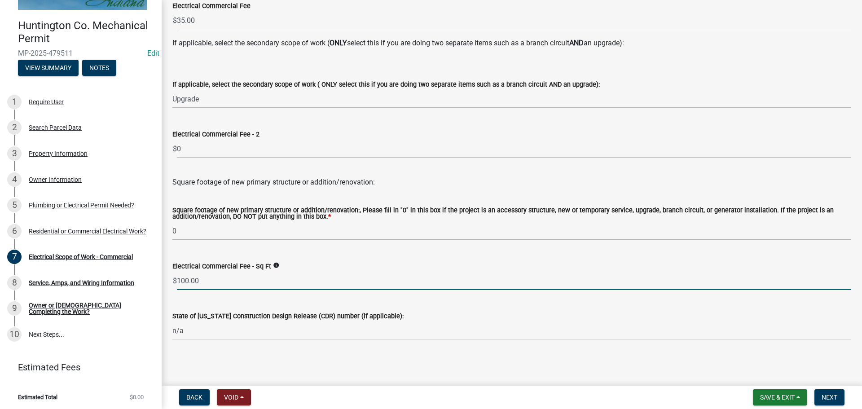
drag, startPoint x: 223, startPoint y: 279, endPoint x: 172, endPoint y: 282, distance: 51.7
click at [172, 282] on div "Electrical Commercial Fee - Sq Ft info $ 100.00" at bounding box center [512, 269] width 693 height 42
type input "0"
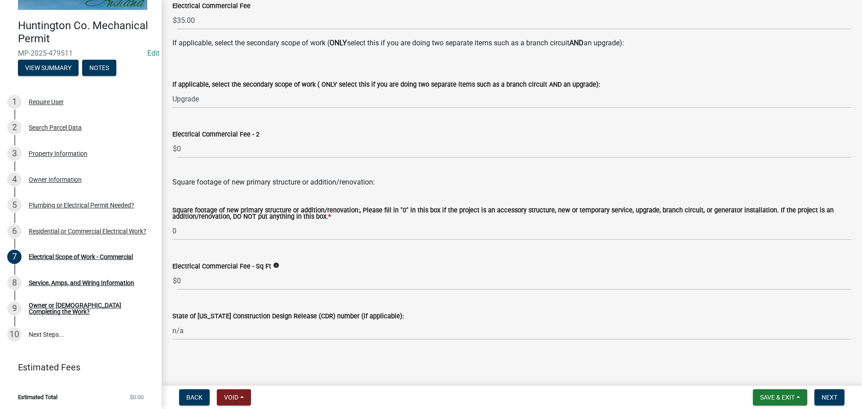
click at [237, 355] on div "Electrical Scope of Work - Commercial Electrical Scope of Work - Commercial sha…" at bounding box center [512, 80] width 693 height 549
click at [834, 392] on button "Next" at bounding box center [830, 397] width 30 height 16
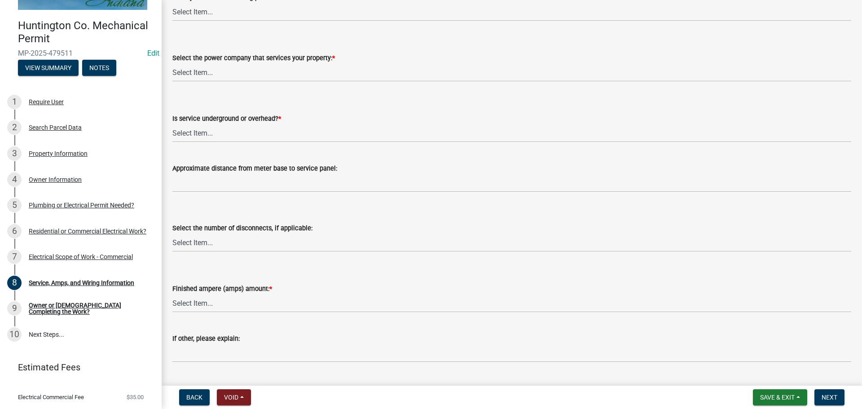
scroll to position [225, 0]
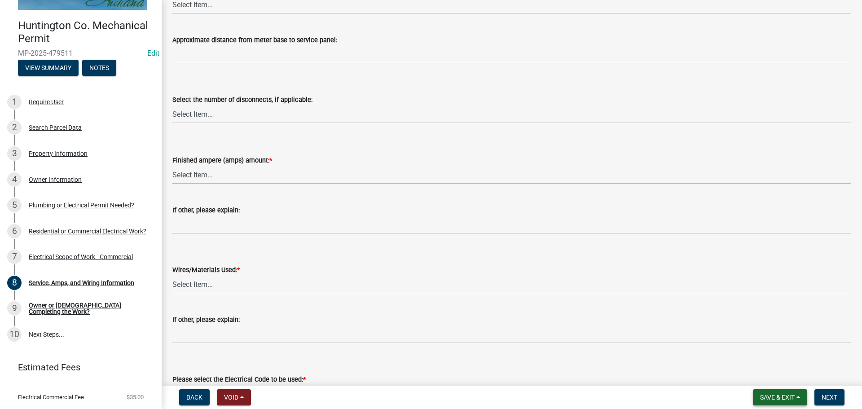
click at [800, 399] on button "Save & Exit" at bounding box center [780, 397] width 54 height 16
click at [759, 374] on button "Save & Exit" at bounding box center [772, 374] width 72 height 22
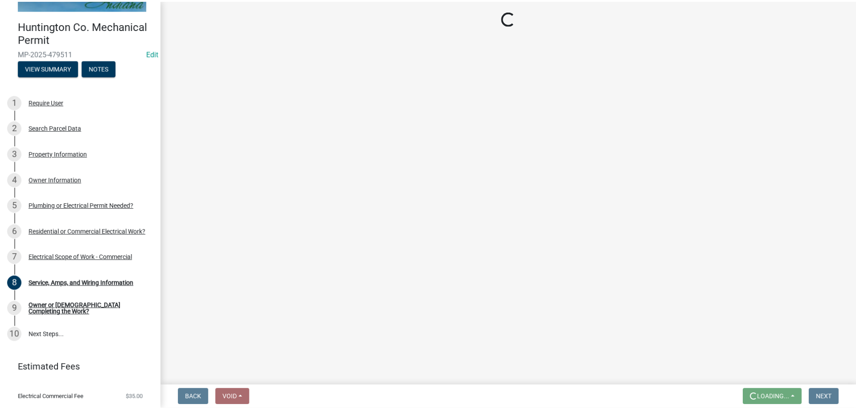
scroll to position [0, 0]
